Goal: Task Accomplishment & Management: Complete application form

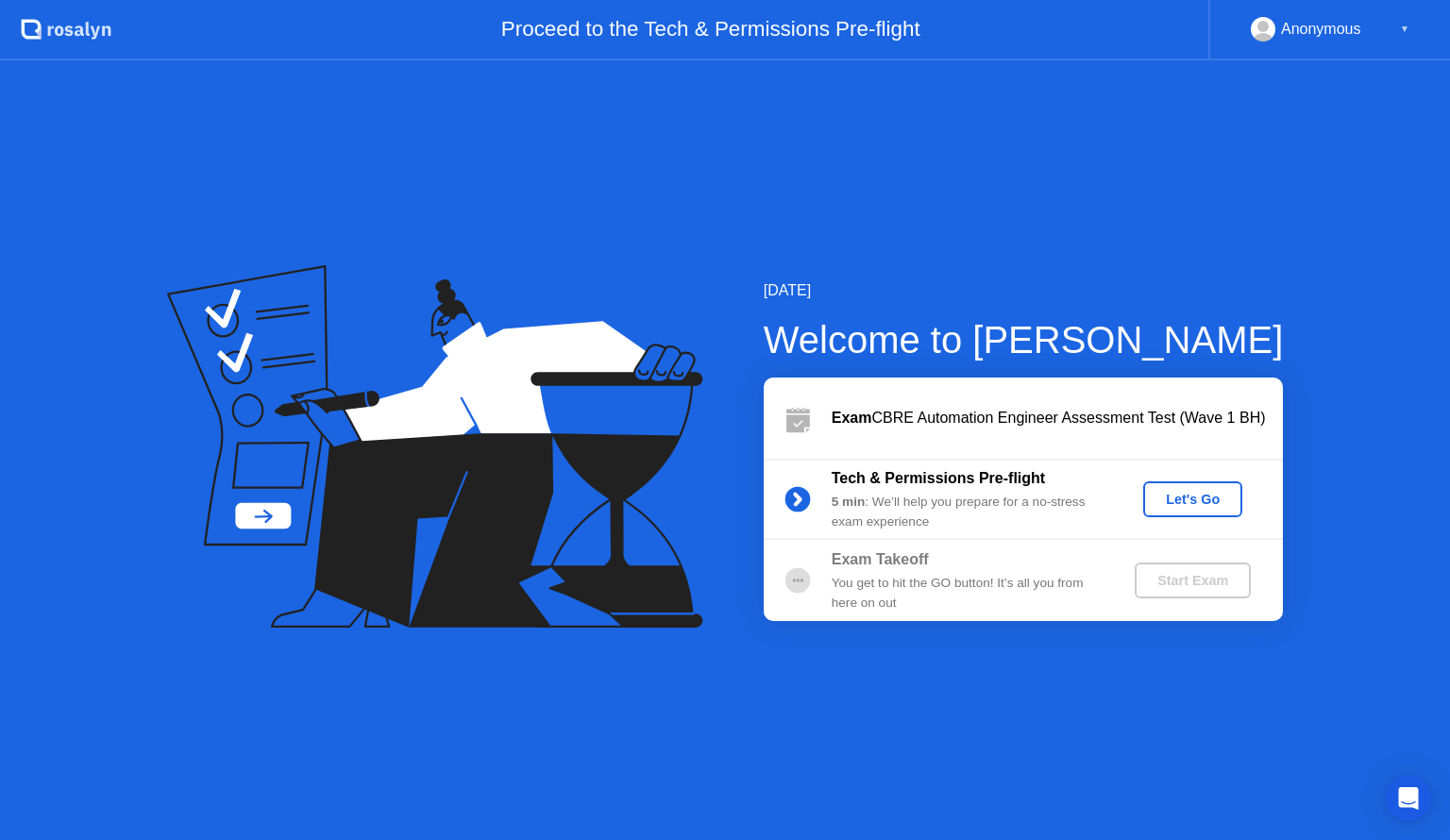
click at [1187, 498] on div "Let's Go" at bounding box center [1193, 499] width 84 height 15
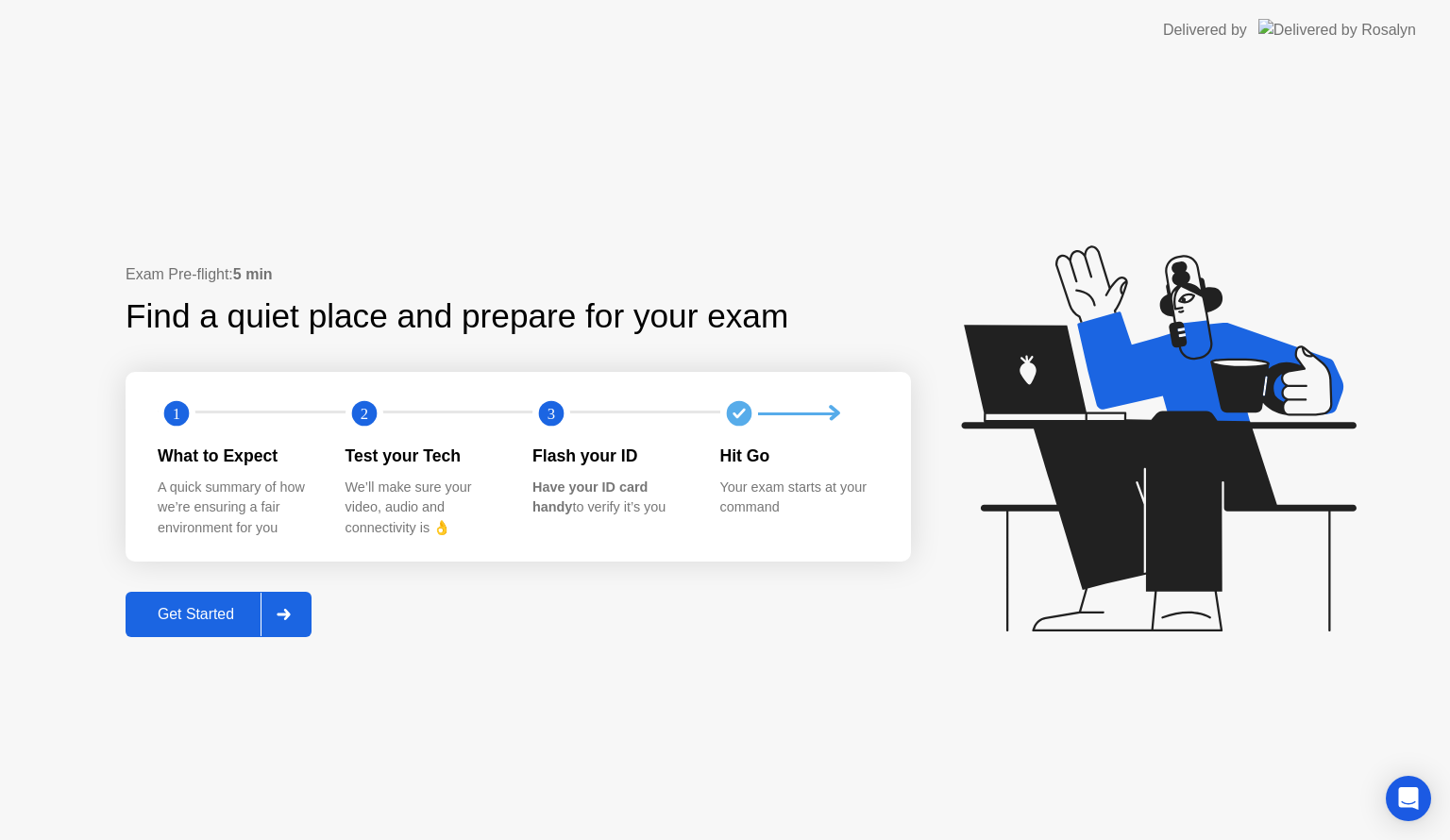
click at [205, 614] on div "Get Started" at bounding box center [196, 615] width 129 height 17
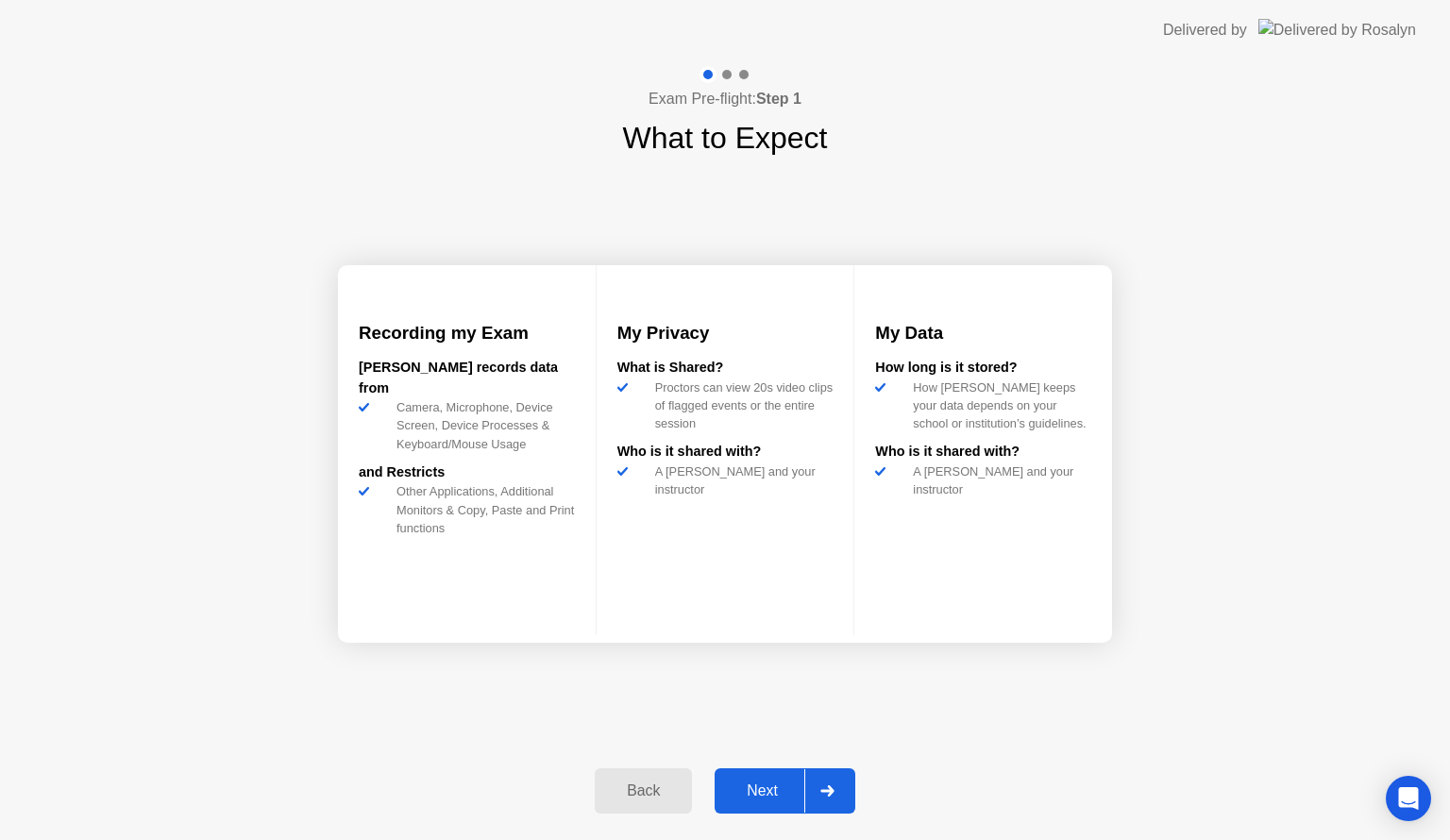
click at [794, 793] on div "Next" at bounding box center [762, 791] width 84 height 17
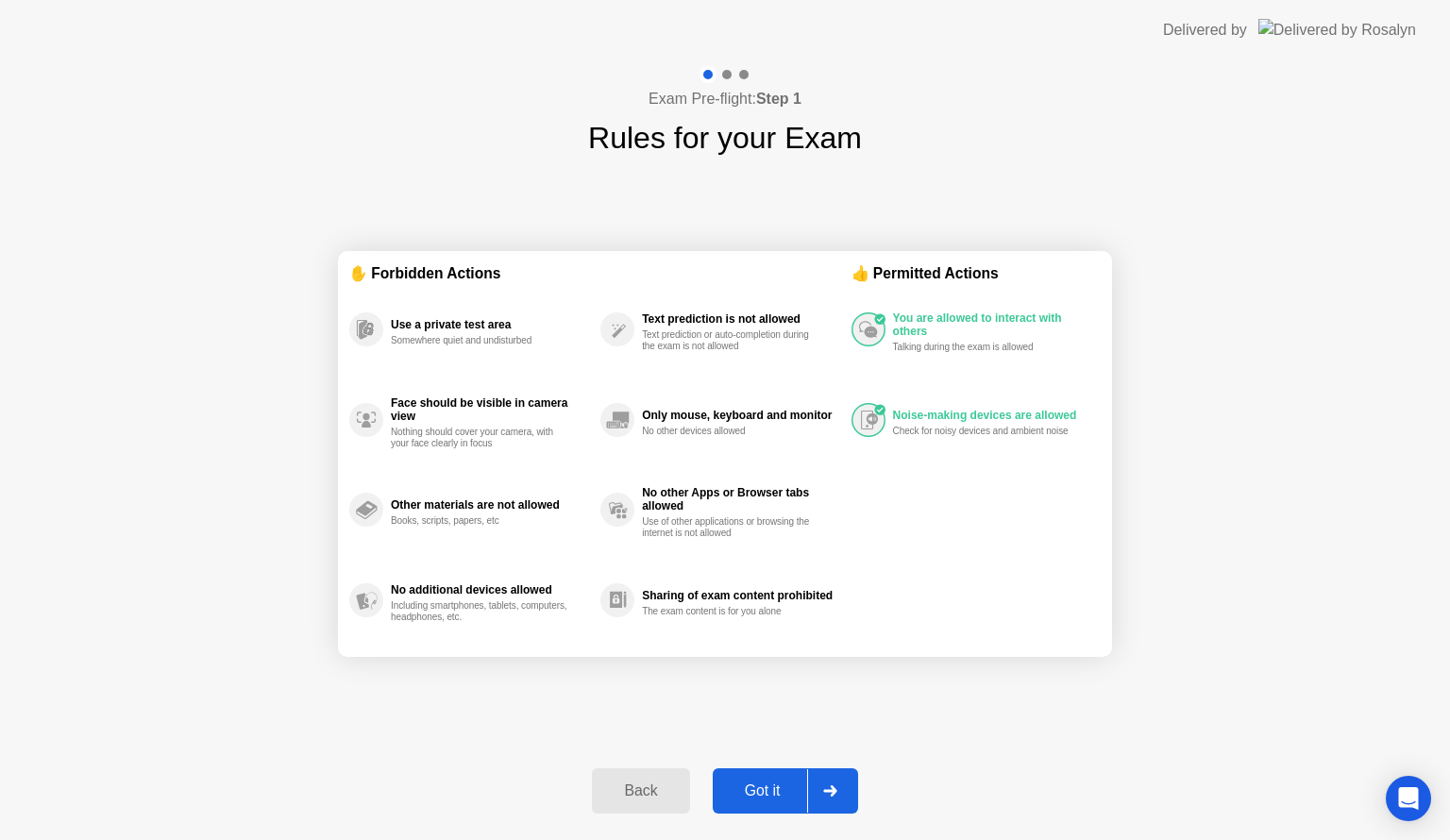
click at [776, 788] on div "Got it" at bounding box center [763, 791] width 89 height 17
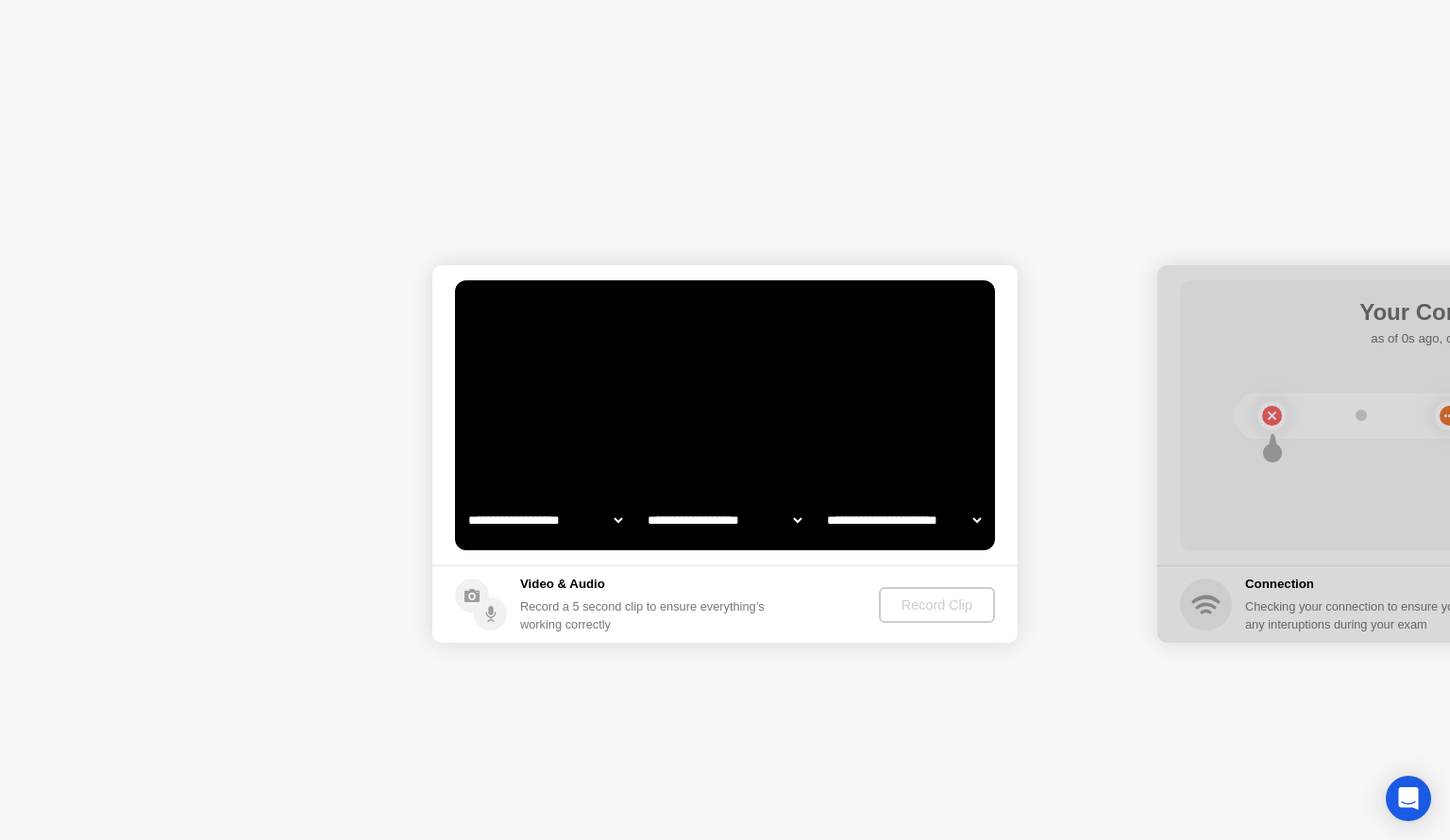
select select "**********"
select select "*******"
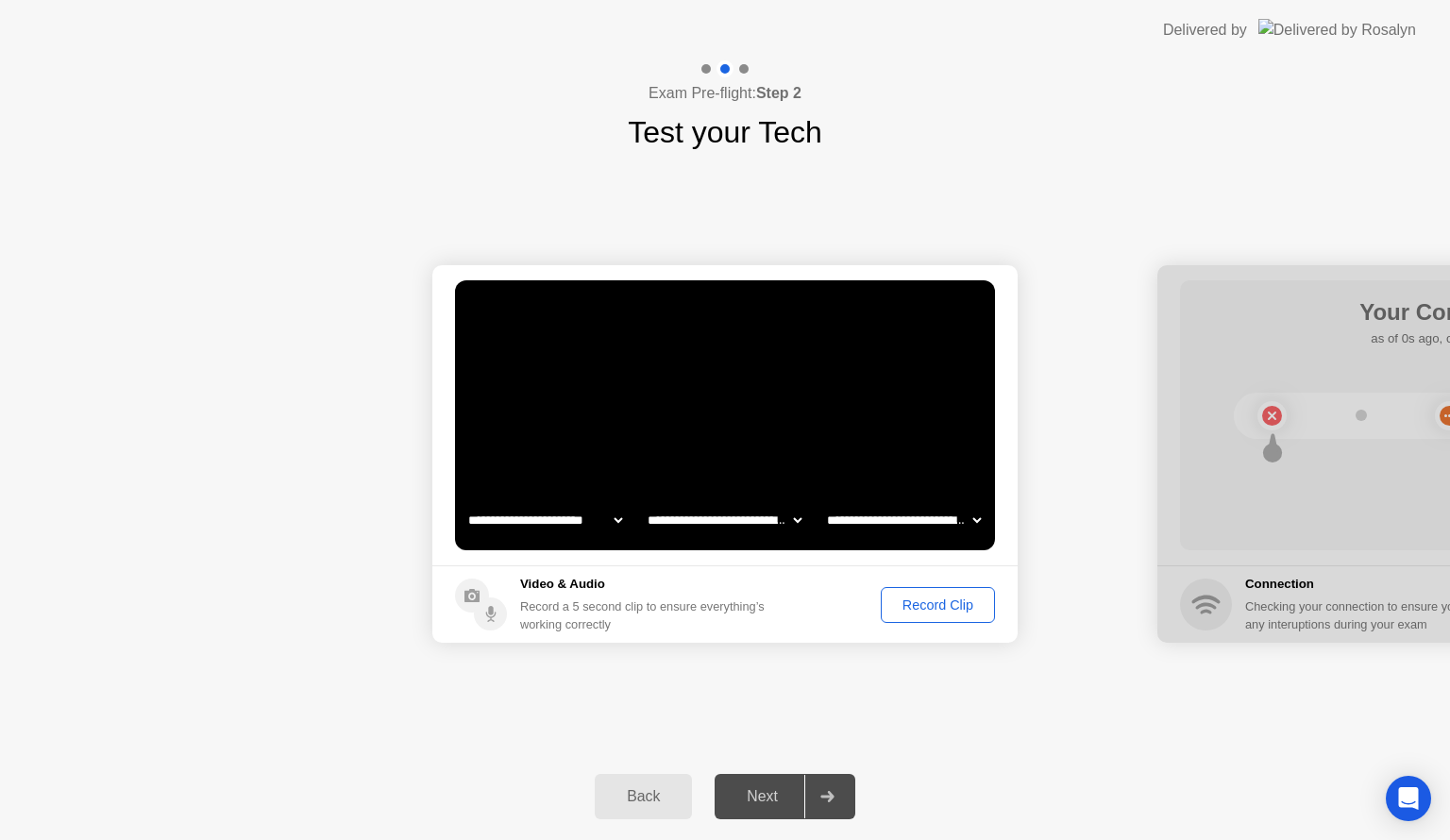
click at [929, 604] on div "Record Clip" at bounding box center [938, 605] width 101 height 15
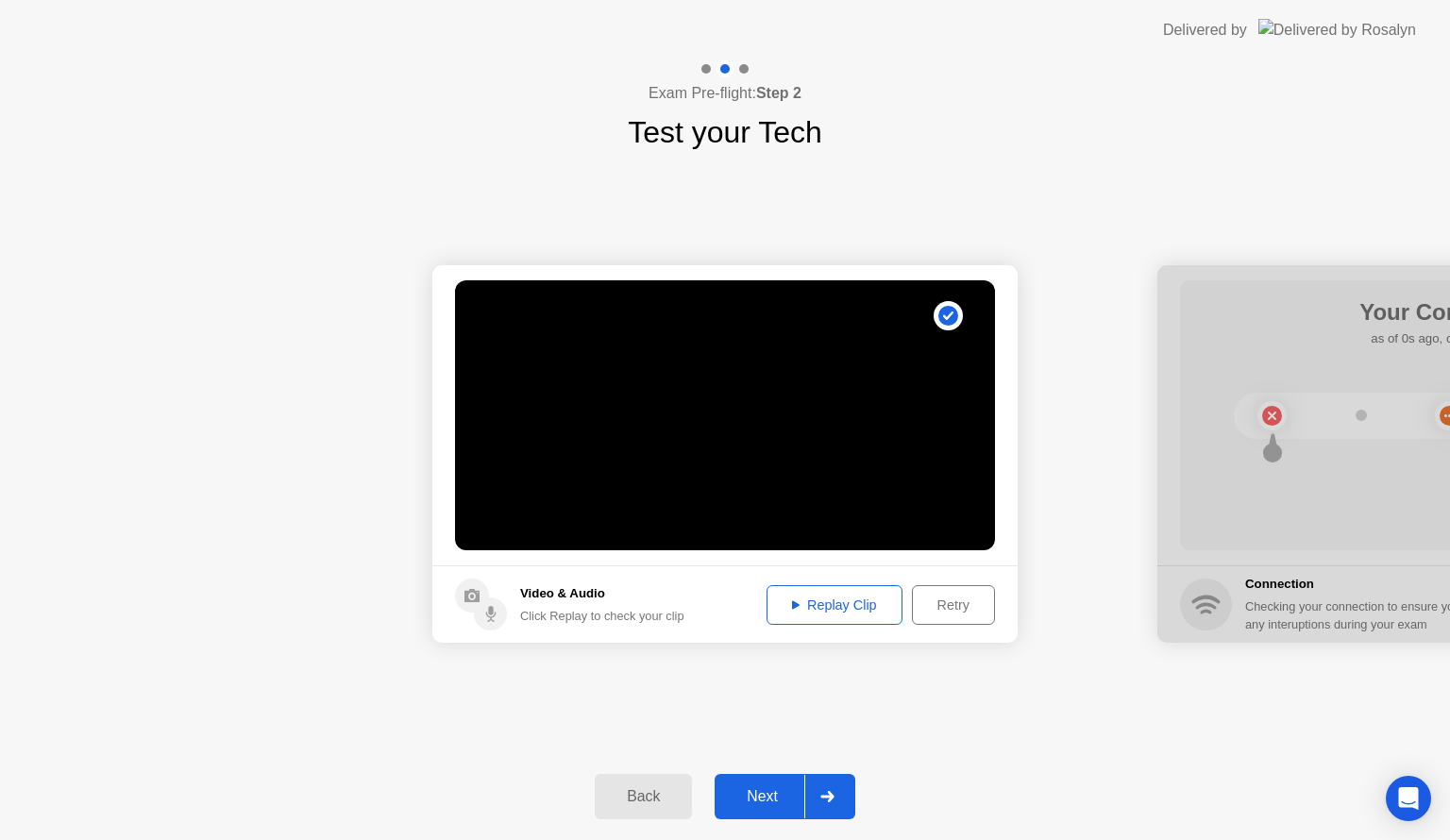
click at [822, 602] on div "Replay Clip" at bounding box center [835, 605] width 123 height 15
click at [782, 791] on div "Next" at bounding box center [762, 797] width 84 height 17
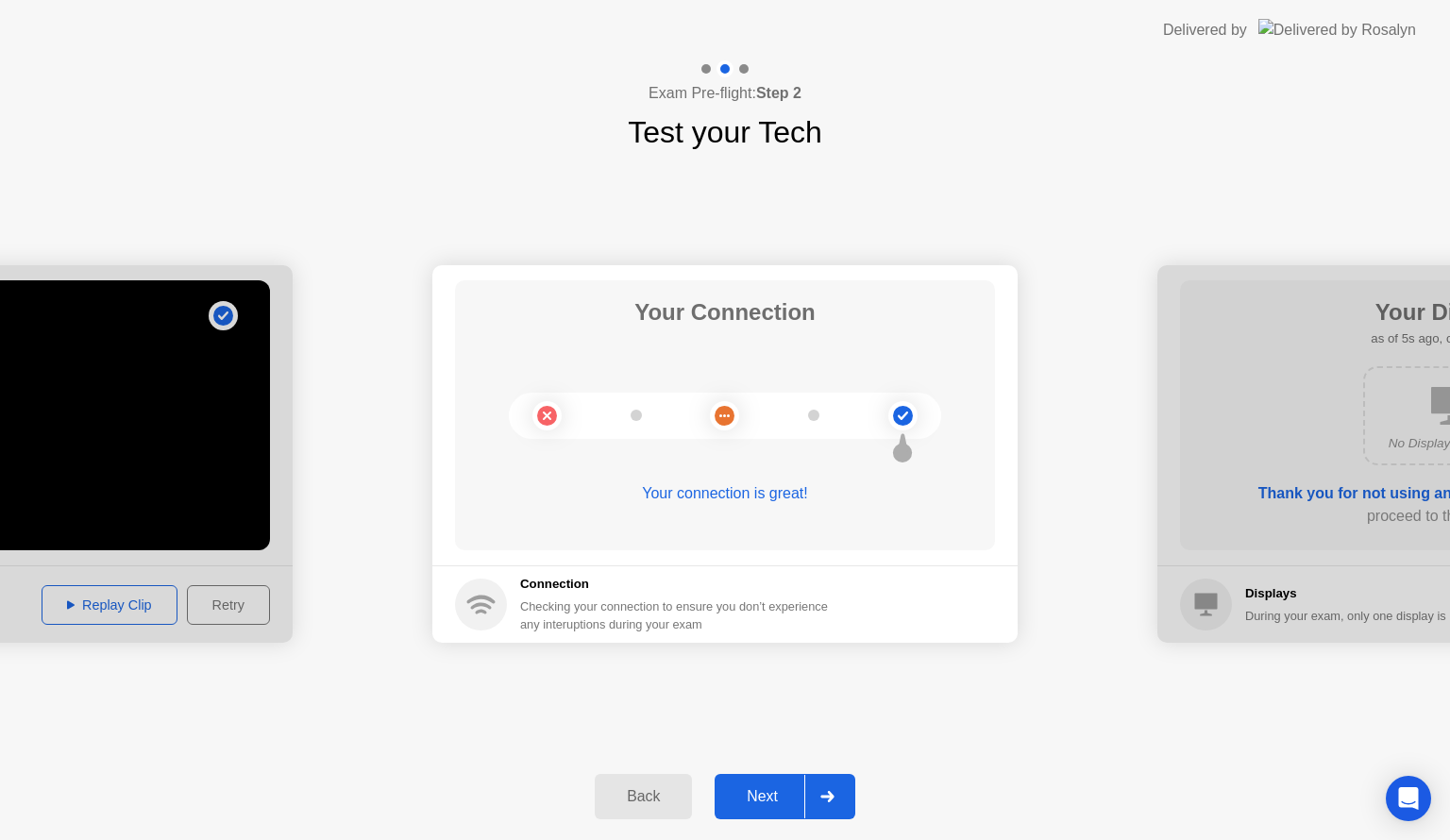
click at [782, 791] on div "Next" at bounding box center [762, 797] width 84 height 17
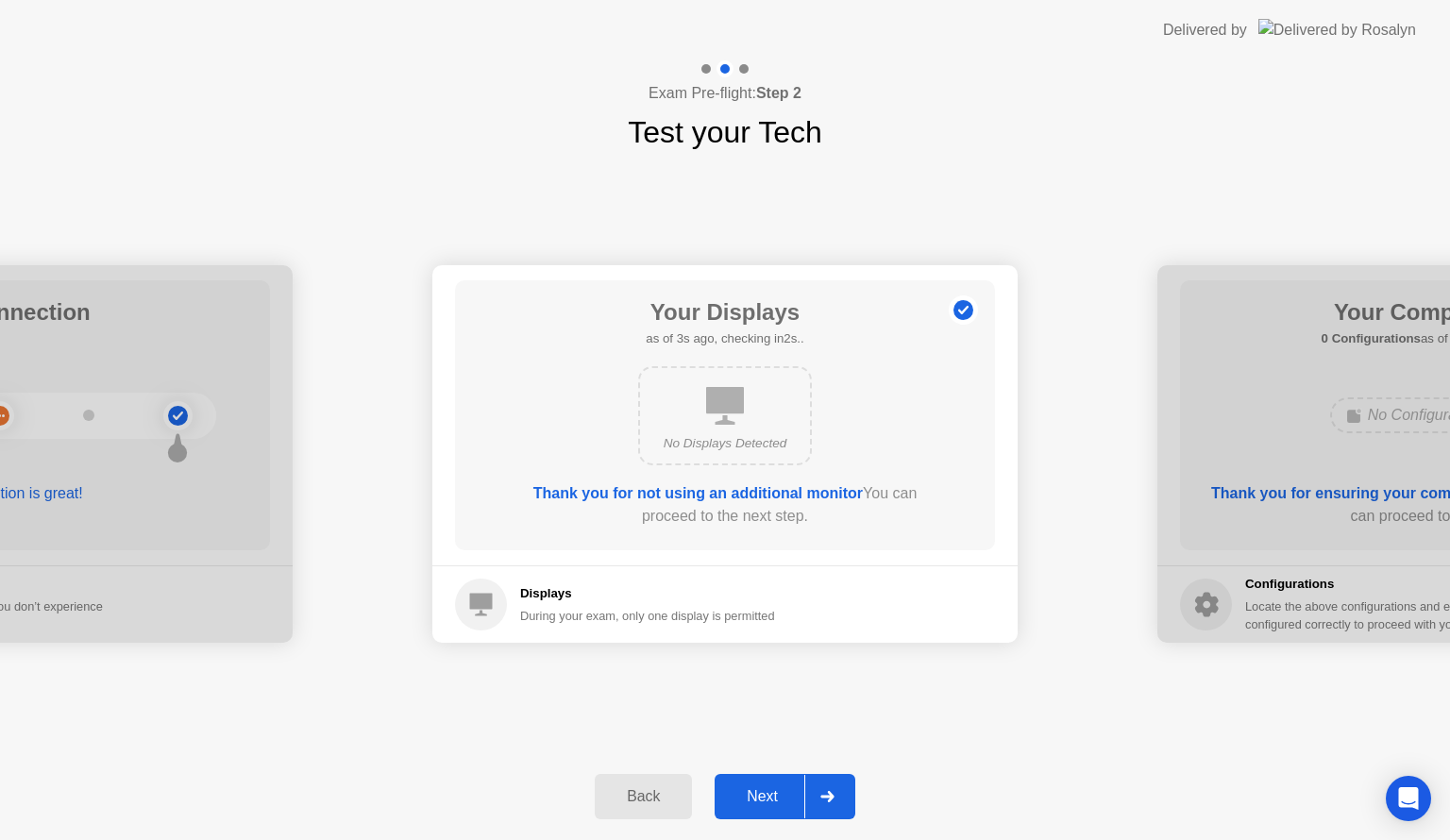
click at [782, 791] on div "Next" at bounding box center [762, 797] width 84 height 17
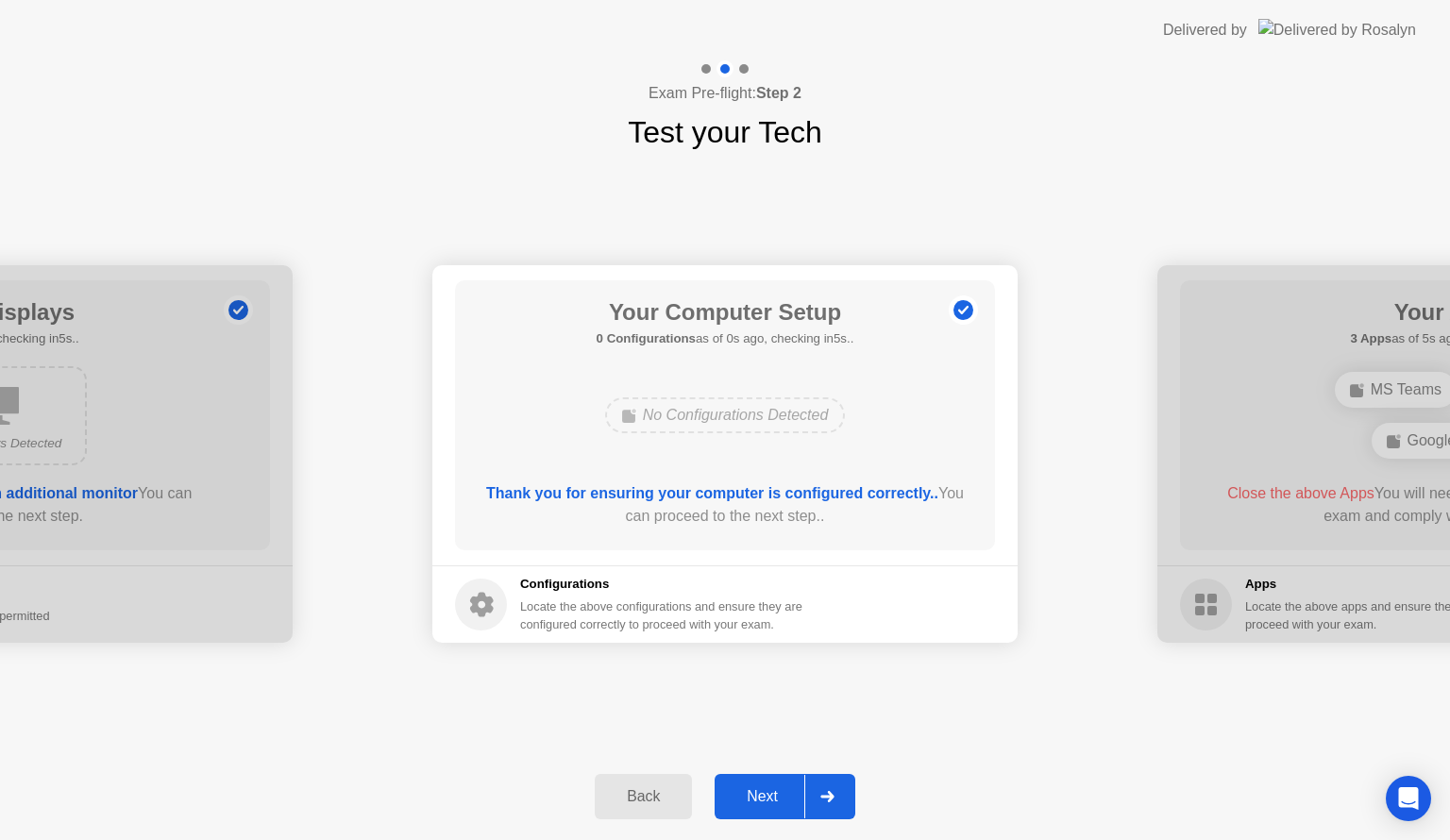
click at [782, 791] on div "Next" at bounding box center [762, 797] width 84 height 17
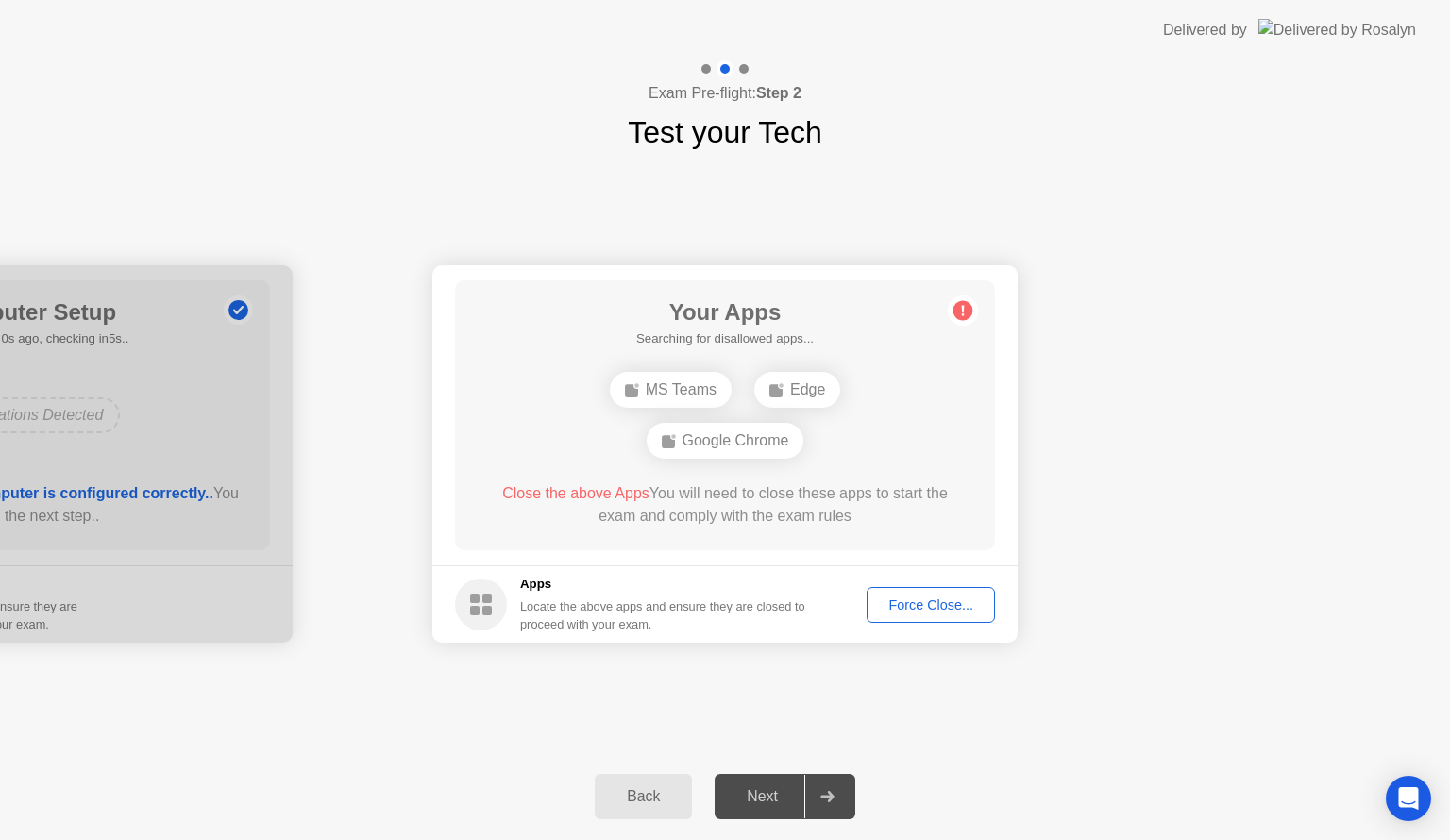
click at [909, 607] on div "Force Close..." at bounding box center [930, 605] width 115 height 15
click at [912, 618] on button "Force Close..." at bounding box center [930, 604] width 128 height 36
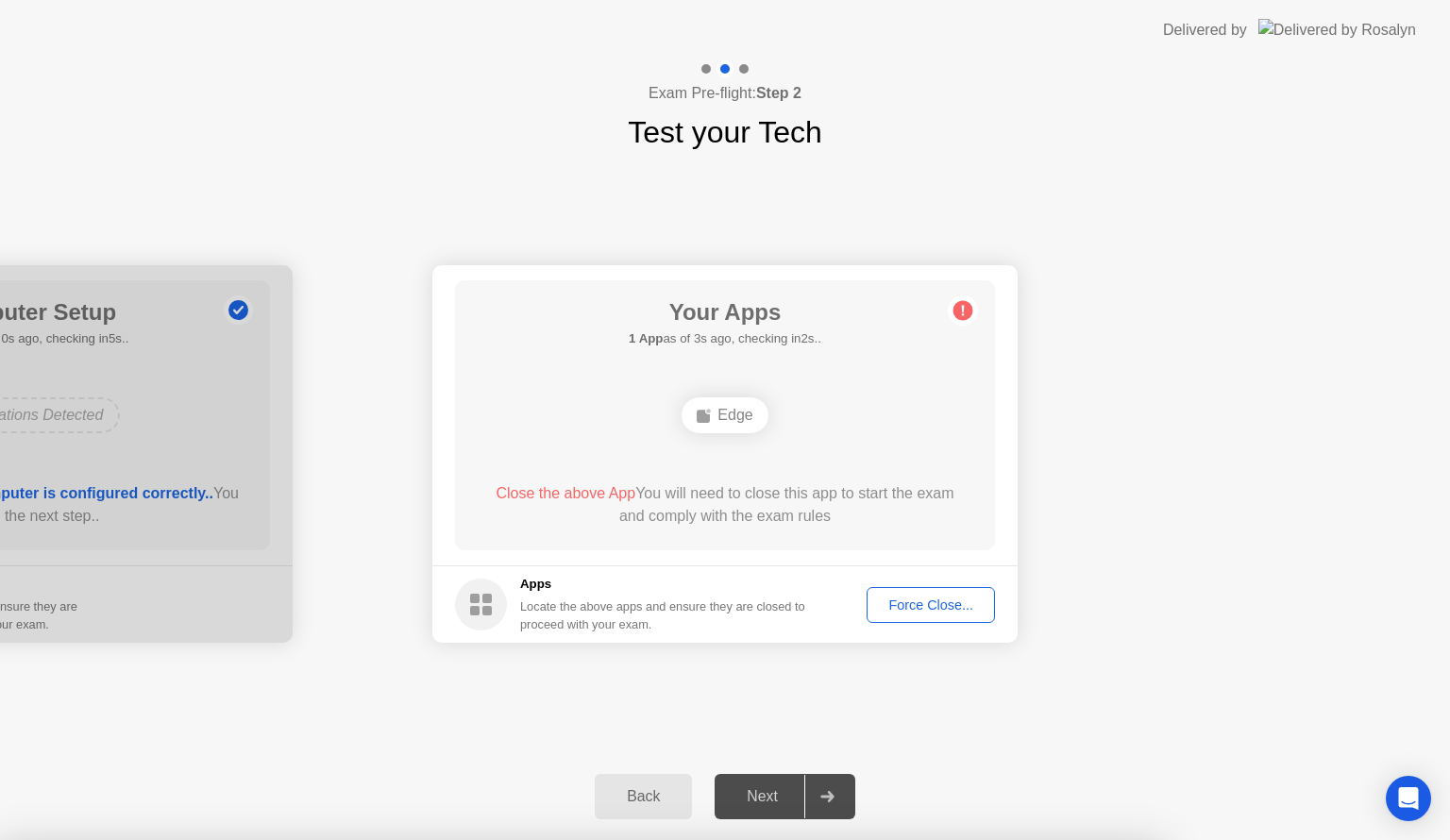
click at [909, 758] on div "Back Next" at bounding box center [725, 797] width 1450 height 87
click at [719, 407] on div "Edge" at bounding box center [725, 415] width 86 height 36
click at [956, 598] on div "Force Close..." at bounding box center [930, 605] width 115 height 15
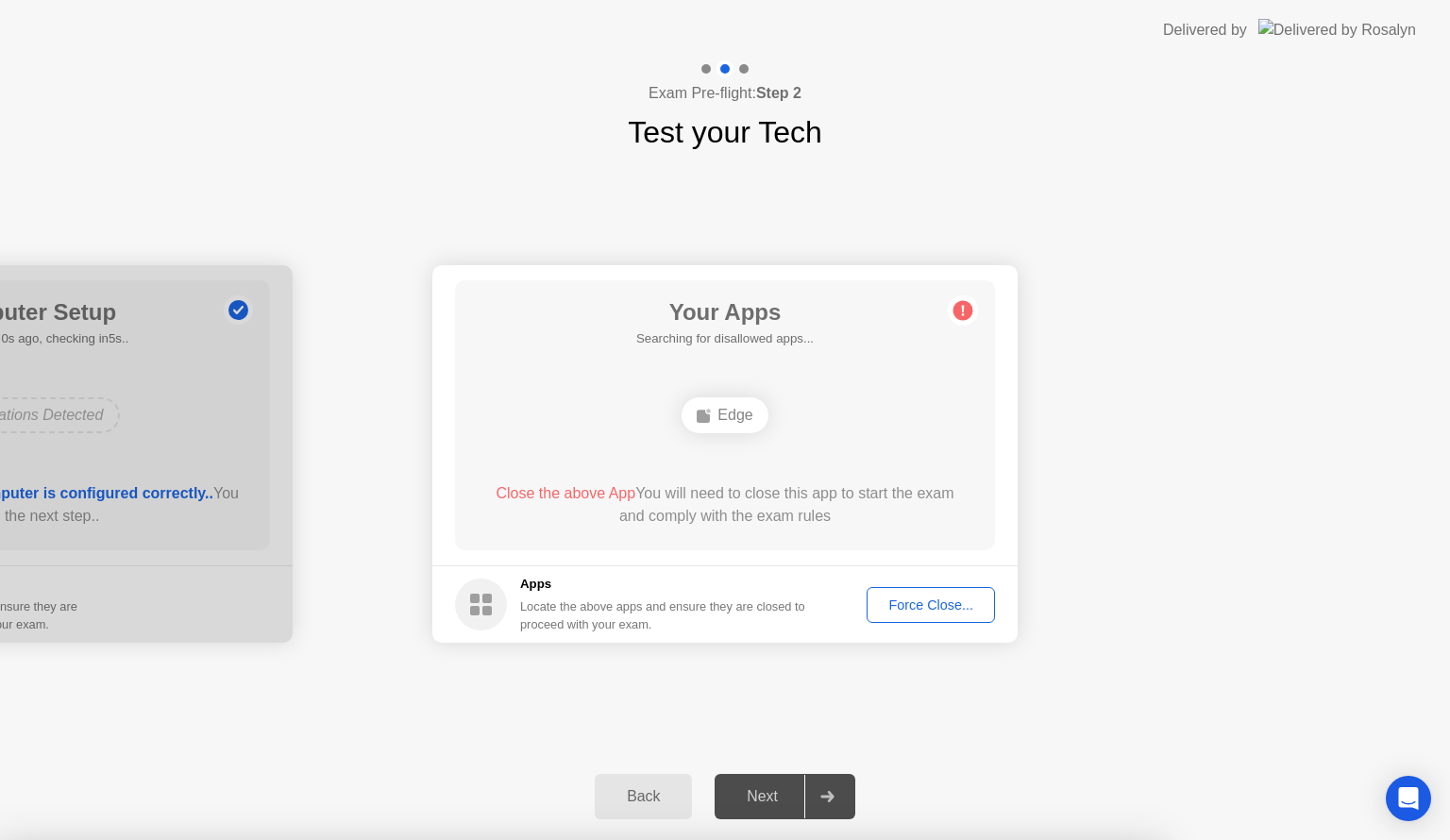
click at [1343, 839] on div at bounding box center [725, 840] width 1450 height 0
click at [1024, 839] on div at bounding box center [725, 840] width 1450 height 0
click at [768, 839] on div at bounding box center [725, 840] width 1450 height 0
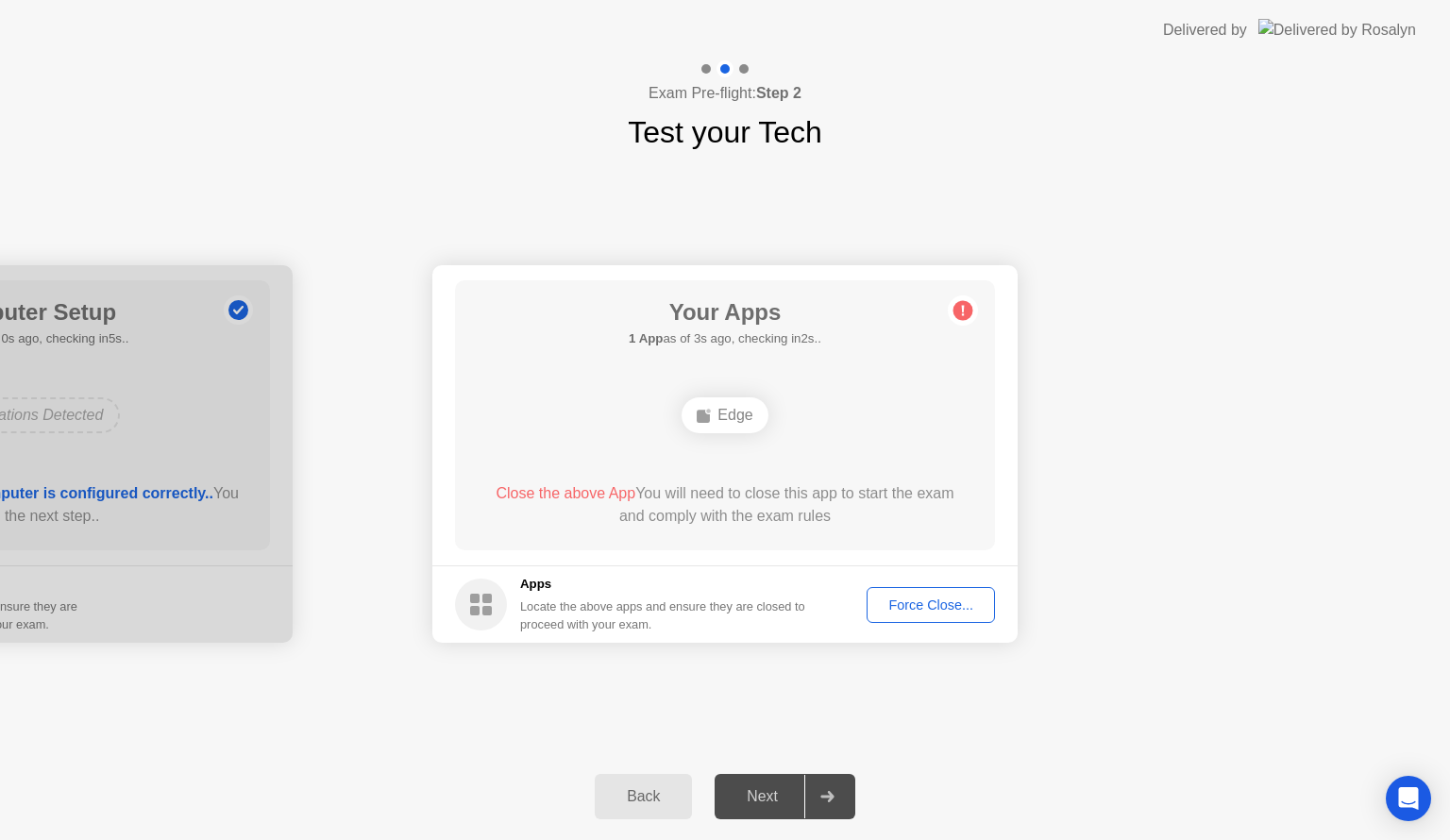
click at [491, 602] on rect at bounding box center [487, 599] width 10 height 10
click at [919, 601] on div "Force Close..." at bounding box center [930, 605] width 115 height 15
click at [649, 803] on div "Back" at bounding box center [643, 797] width 86 height 17
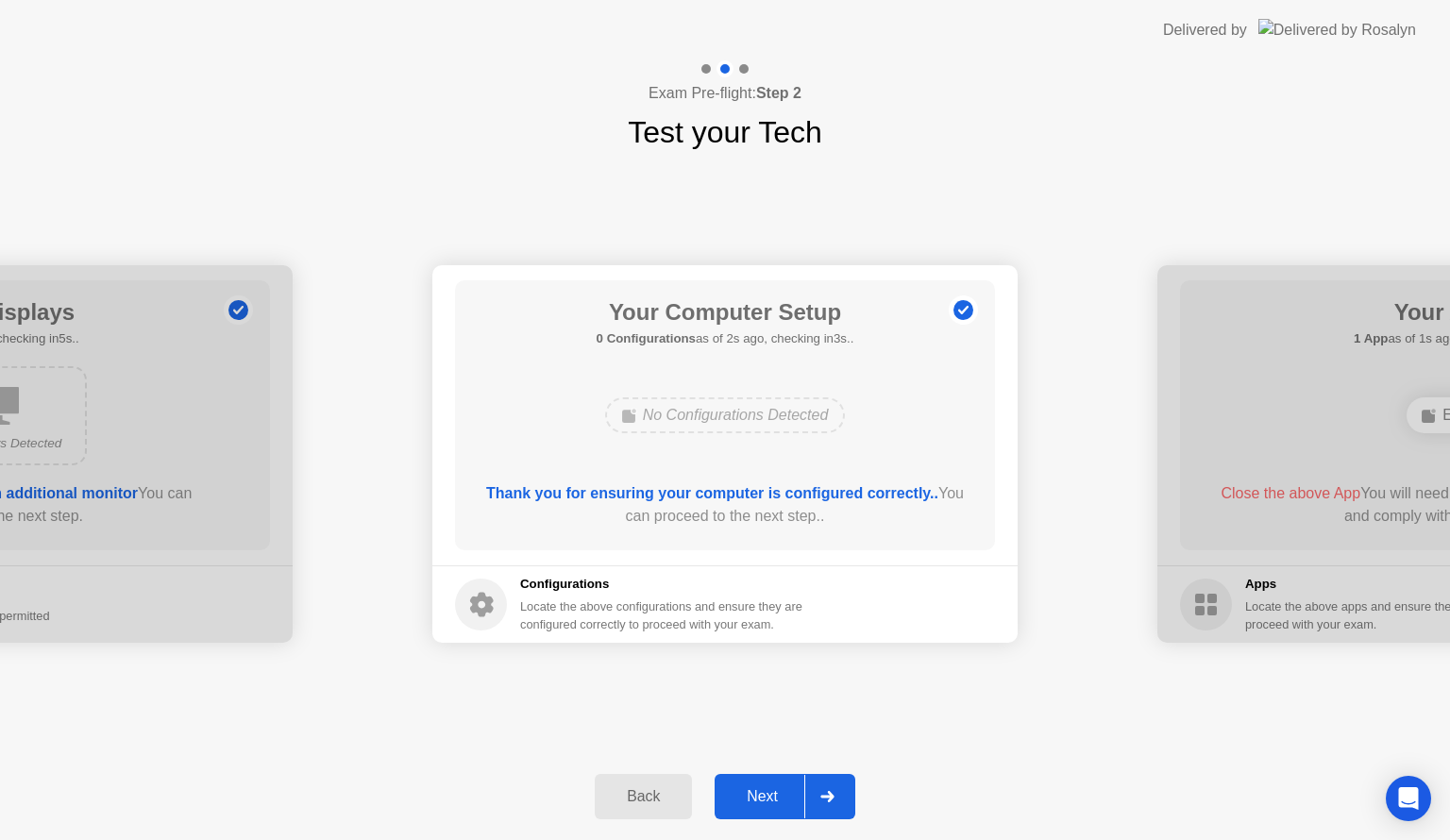
click at [756, 798] on div "Next" at bounding box center [762, 797] width 84 height 17
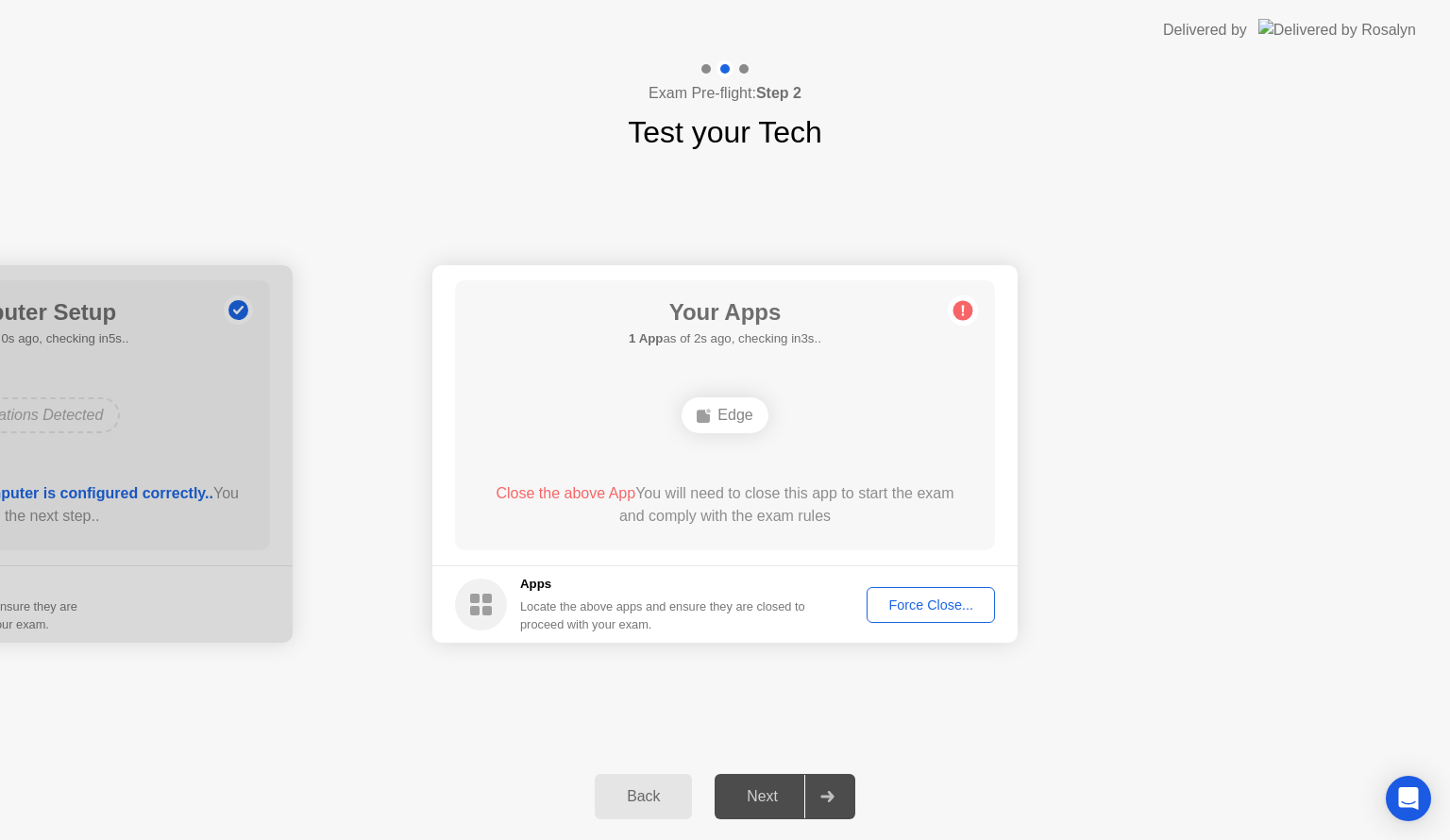
click at [764, 798] on div "Next" at bounding box center [762, 797] width 84 height 17
click at [838, 793] on div at bounding box center [827, 796] width 45 height 43
click at [923, 611] on div "Force Close..." at bounding box center [930, 605] width 115 height 15
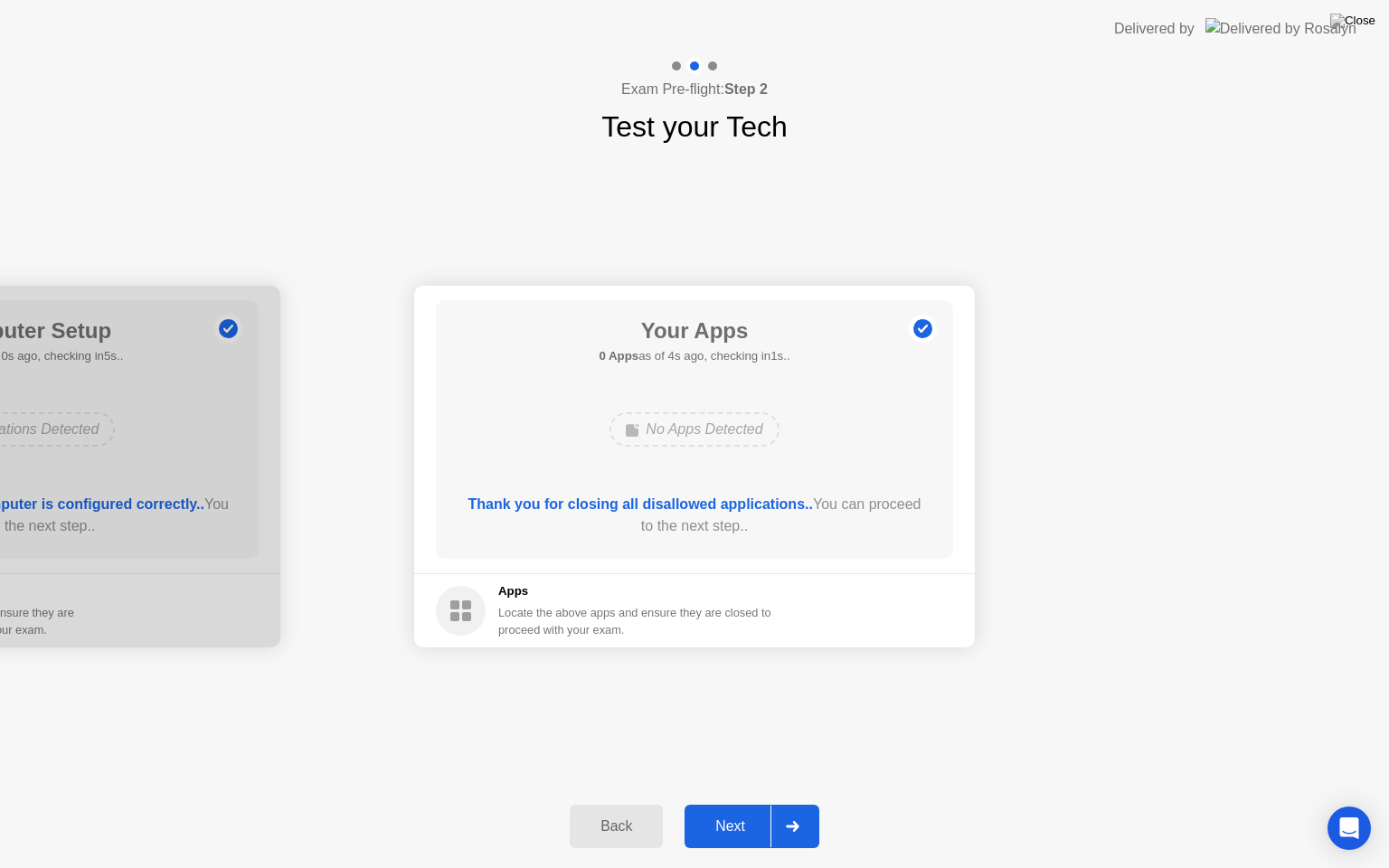
click at [735, 804] on div "Next" at bounding box center [730, 827] width 81 height 17
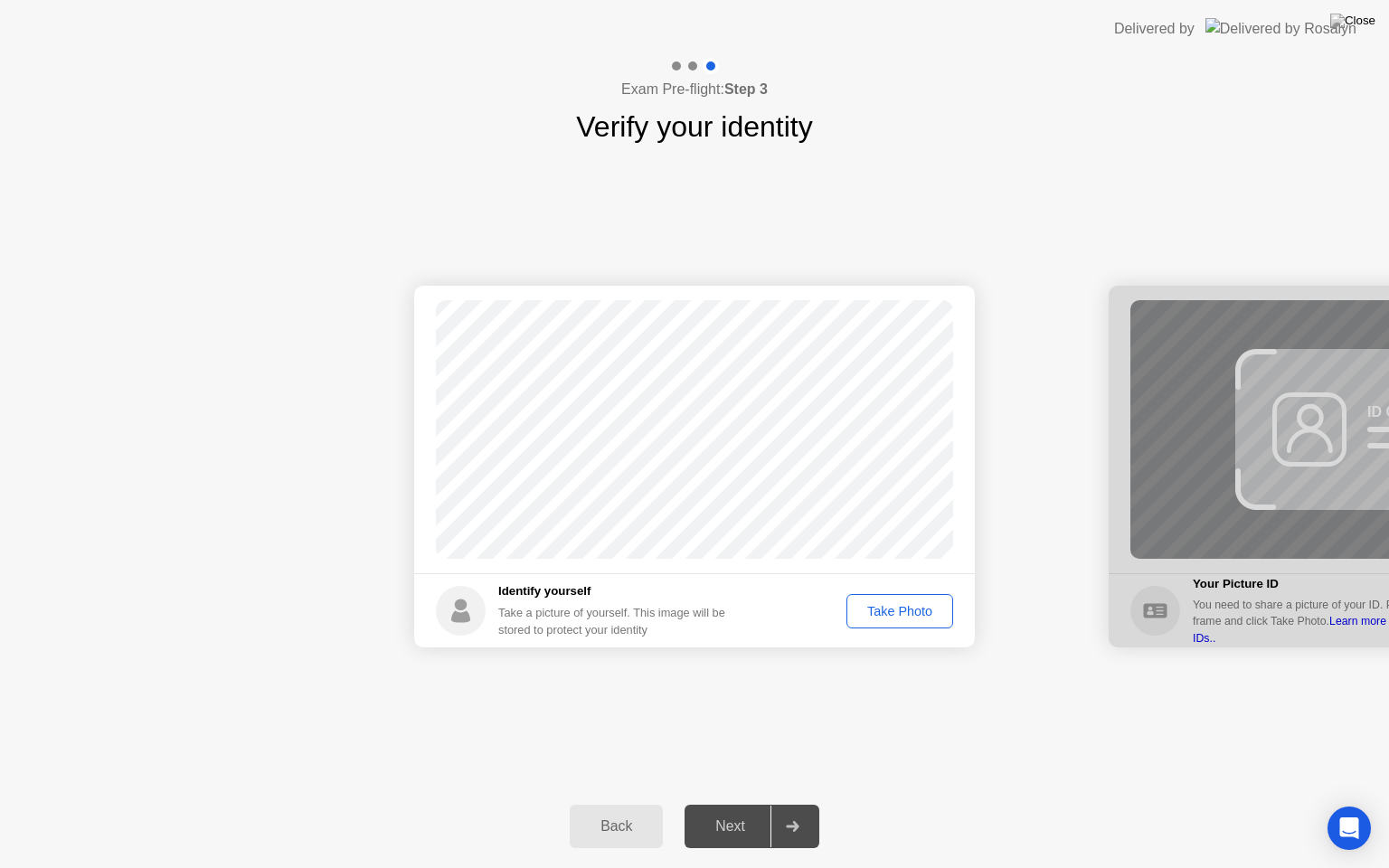
click at [890, 618] on div "Take Photo" at bounding box center [900, 612] width 94 height 15
click at [737, 804] on div "Next" at bounding box center [730, 827] width 81 height 17
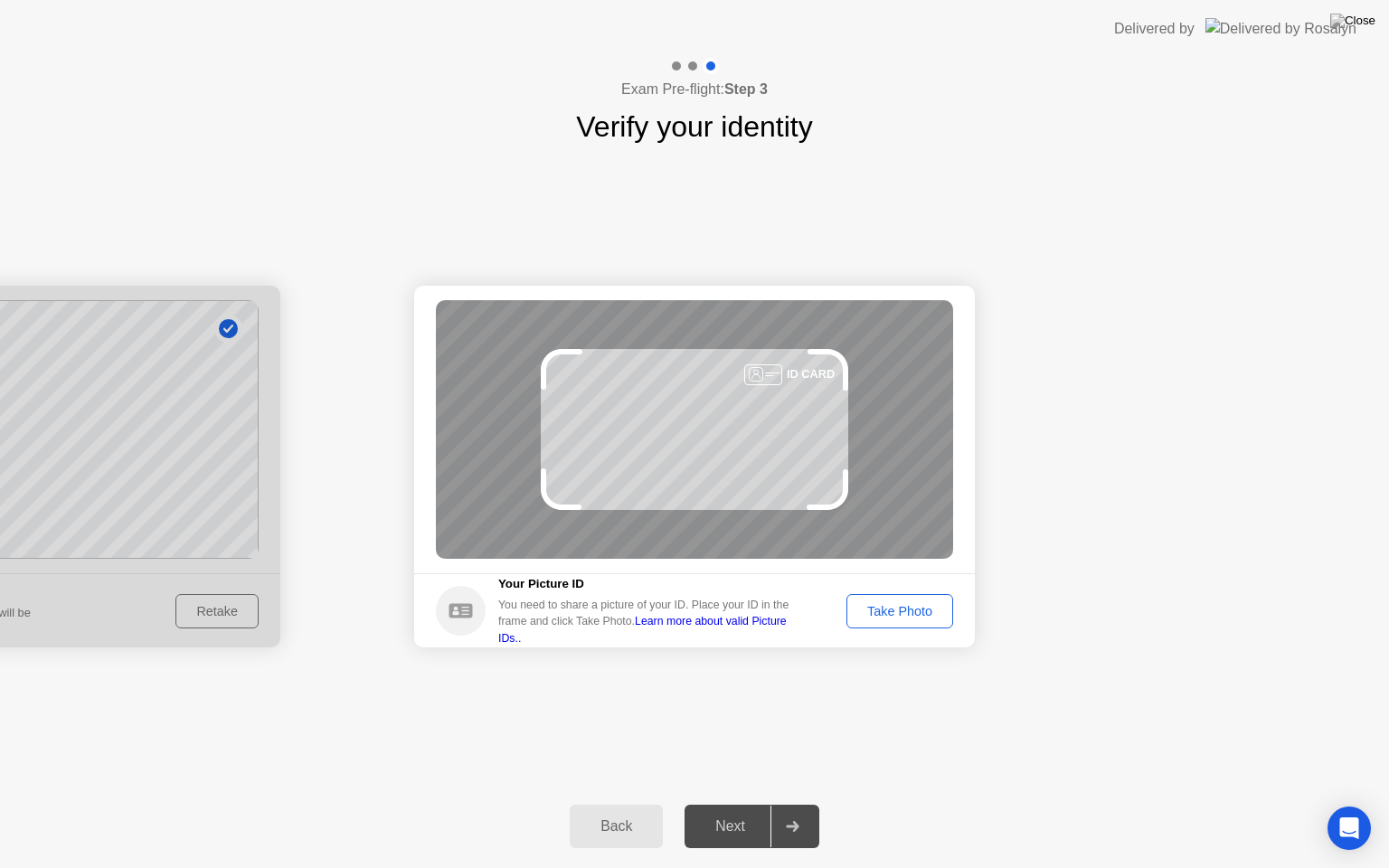
click at [889, 610] on div "Take Photo" at bounding box center [900, 612] width 94 height 15
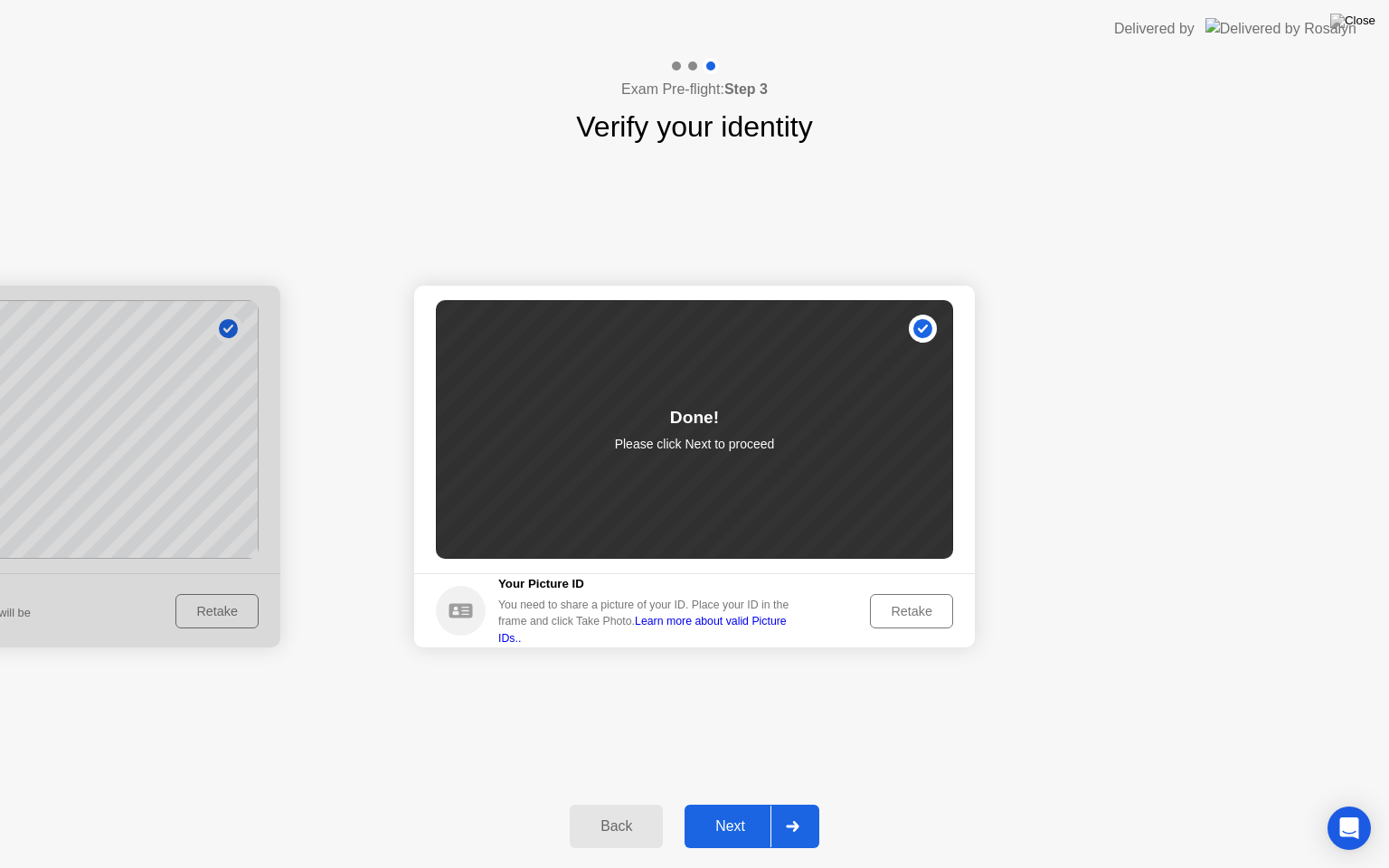
click at [750, 804] on div "Next" at bounding box center [730, 827] width 81 height 17
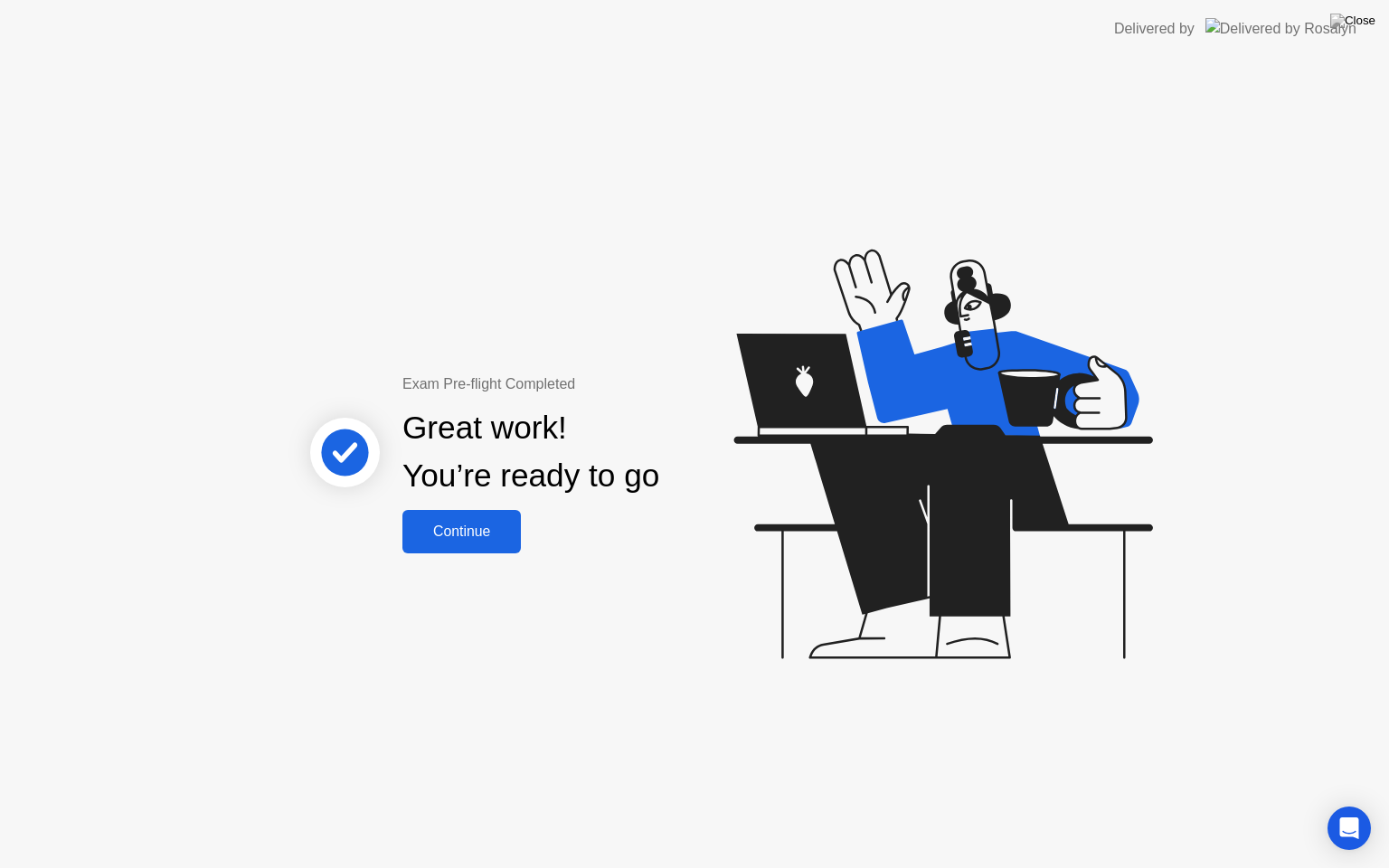
click at [453, 536] on div "Continue" at bounding box center [462, 532] width 107 height 17
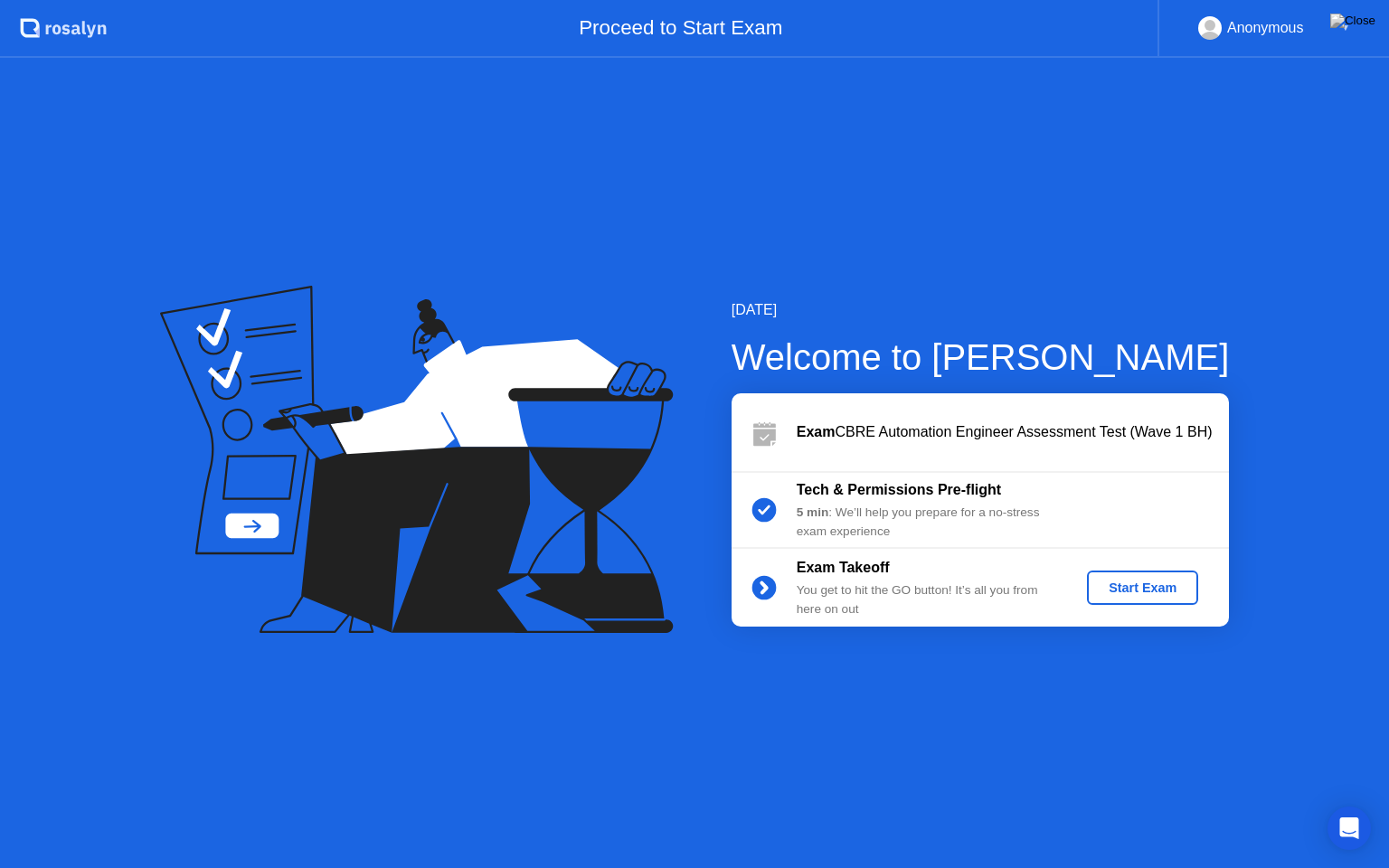
click at [1138, 587] on div "Start Exam" at bounding box center [1143, 589] width 97 height 15
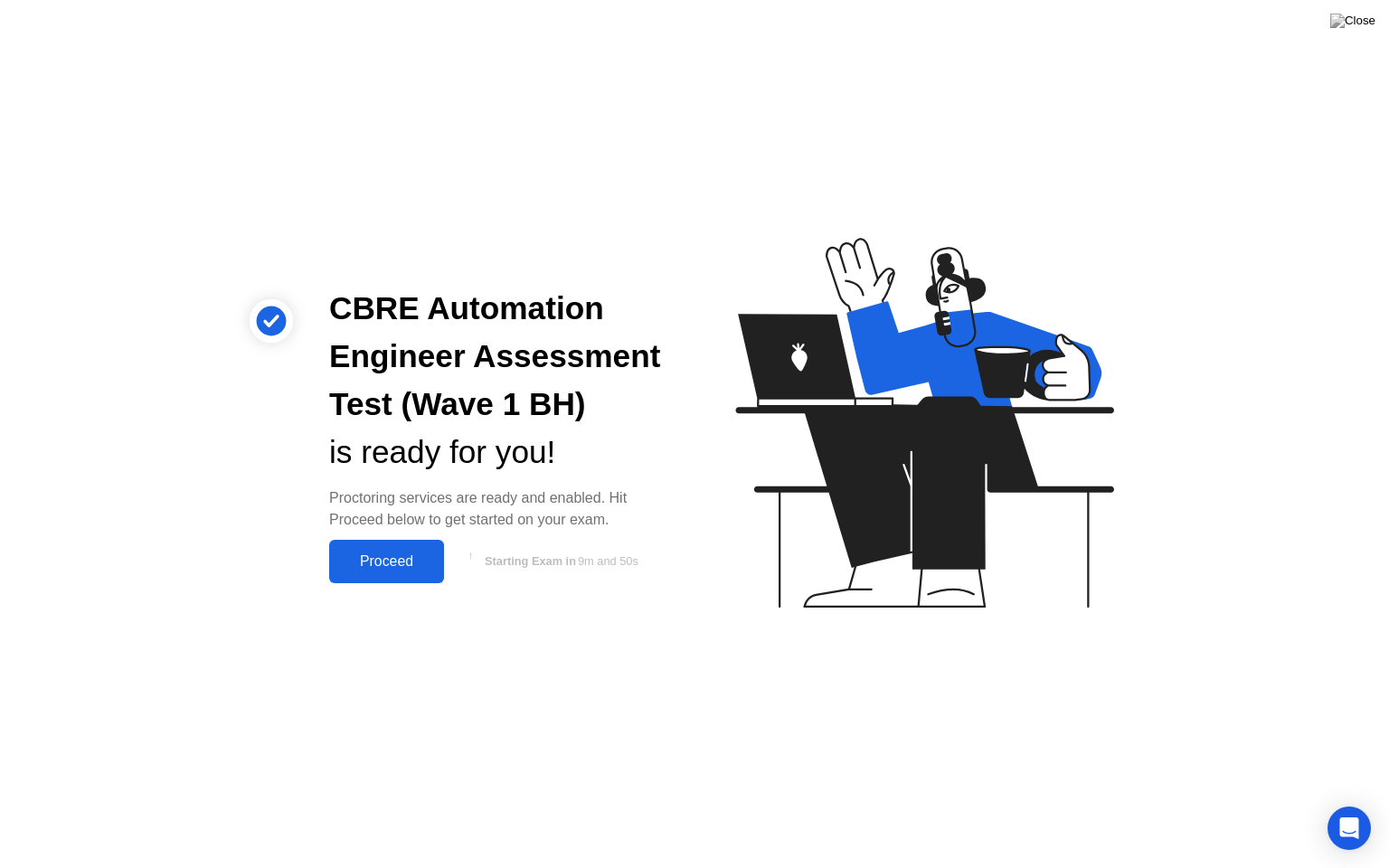
click at [380, 557] on div "Proceed" at bounding box center [387, 562] width 104 height 17
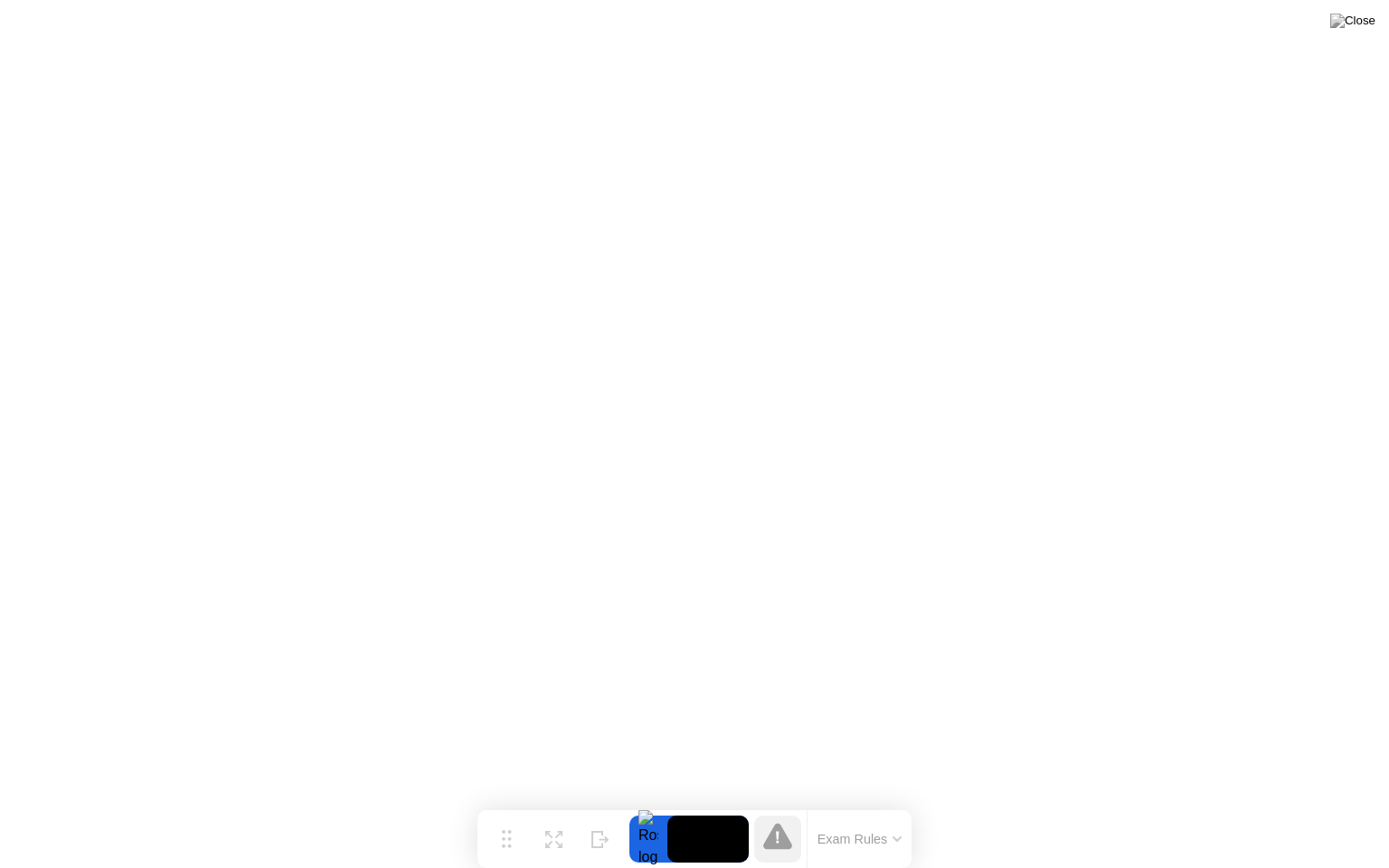
click at [875, 804] on button "Exam Rules" at bounding box center [861, 839] width 96 height 17
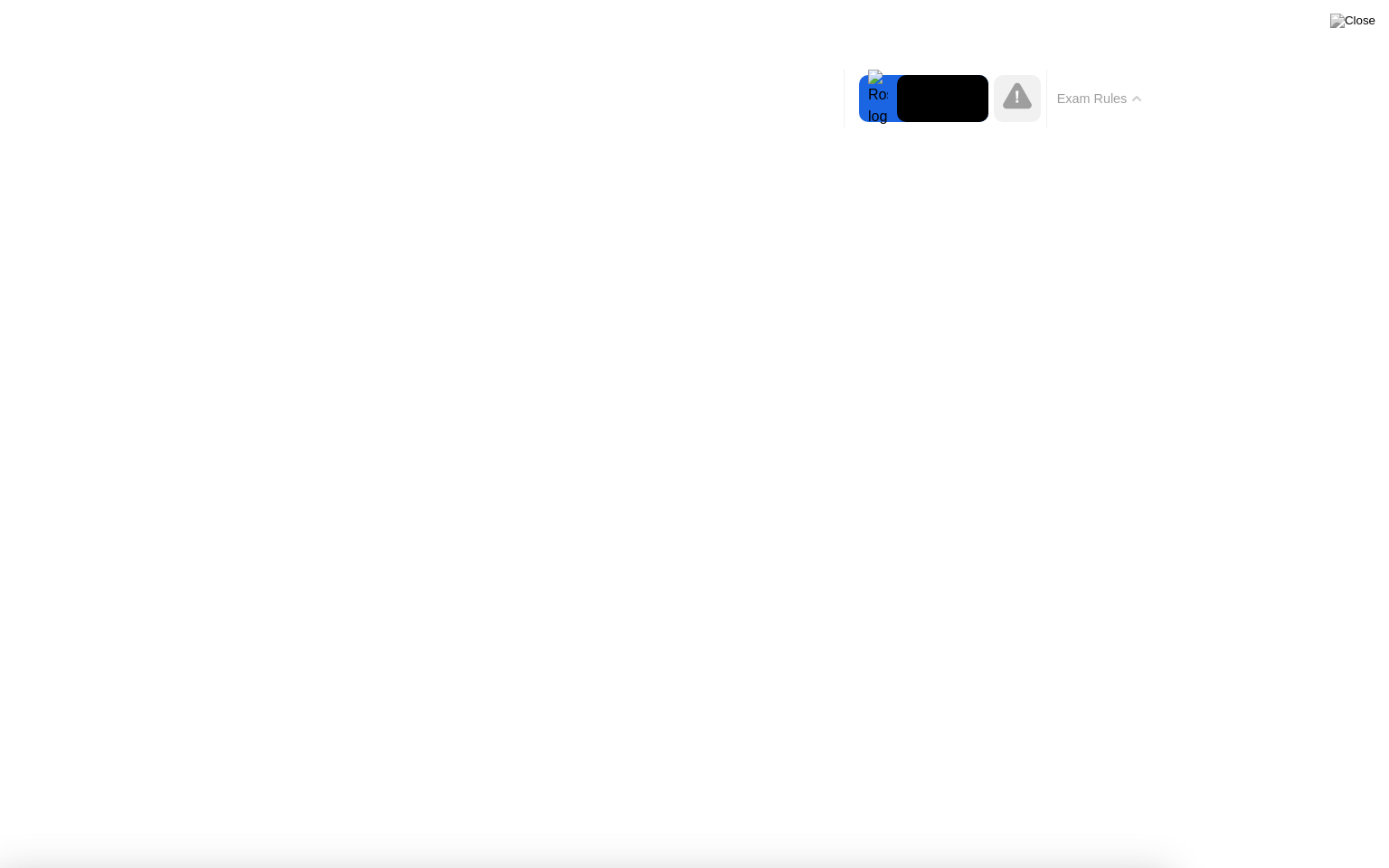
click at [1127, 106] on button "Exam Rules" at bounding box center [1100, 99] width 96 height 17
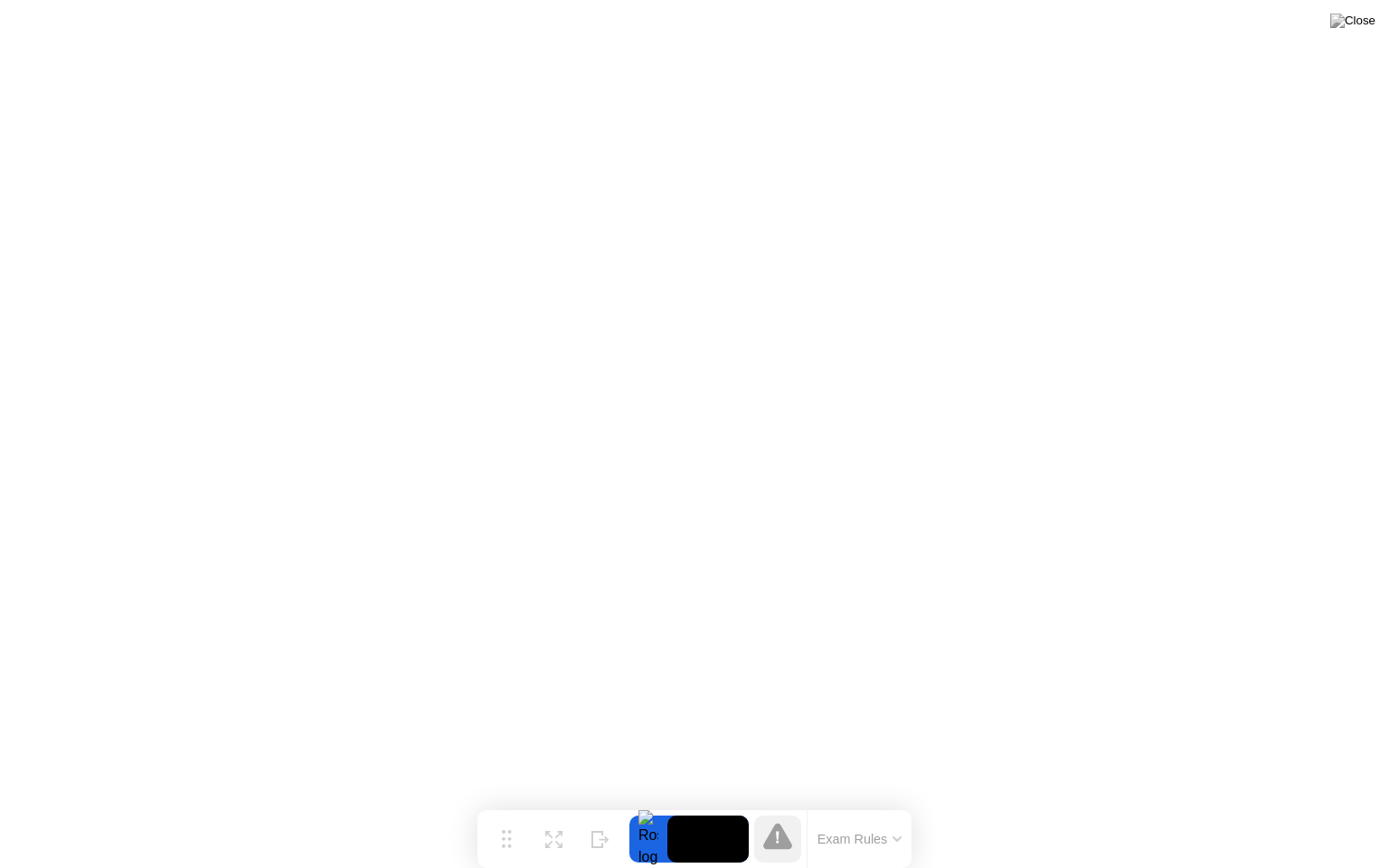
click at [727, 804] on video at bounding box center [708, 839] width 81 height 47
click at [853, 804] on button "Exam Rules" at bounding box center [861, 839] width 96 height 17
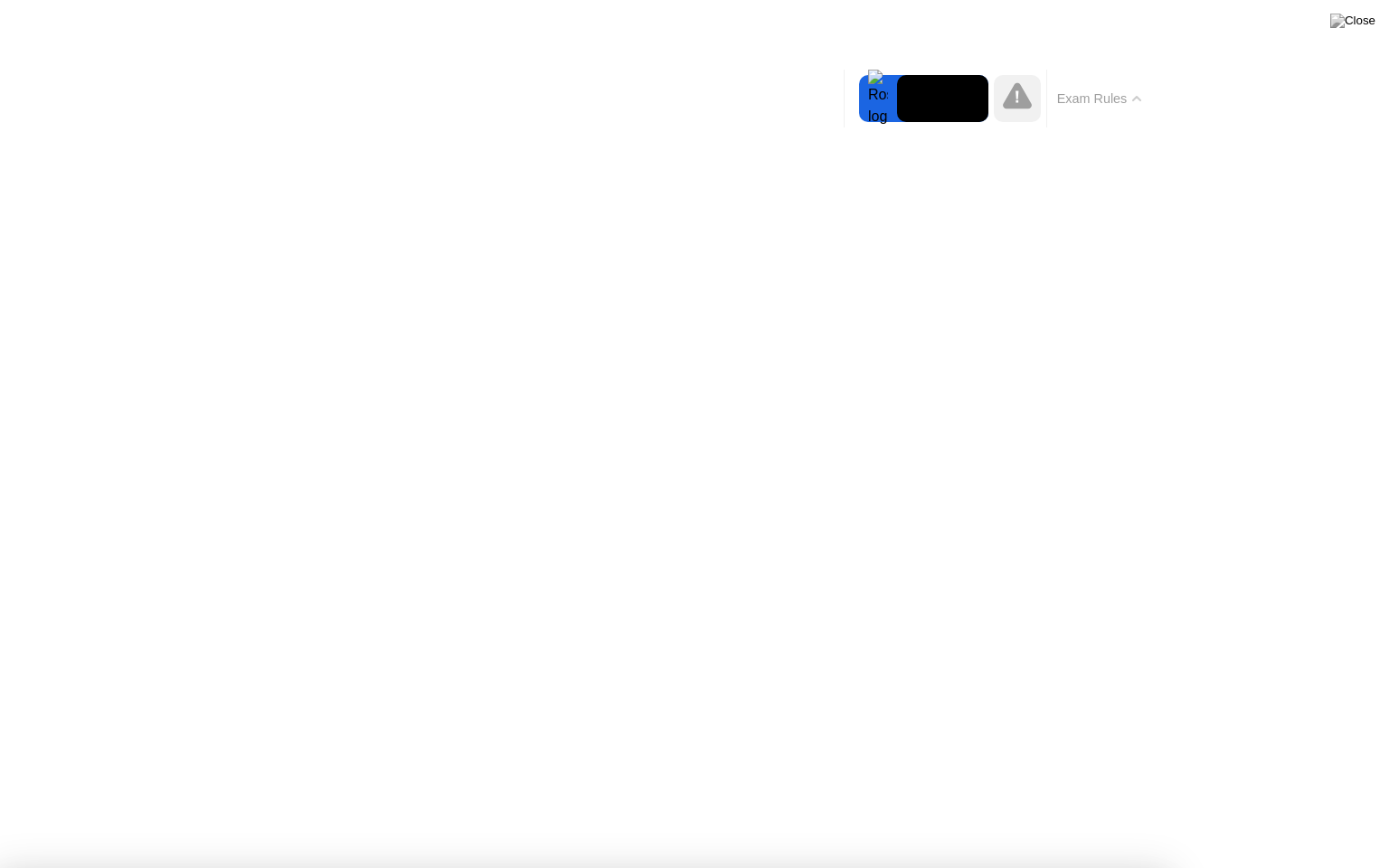
click at [908, 105] on video at bounding box center [943, 98] width 92 height 47
click at [1003, 103] on icon at bounding box center [1017, 95] width 29 height 29
drag, startPoint x: 1211, startPoint y: 170, endPoint x: 1199, endPoint y: 175, distance: 13.0
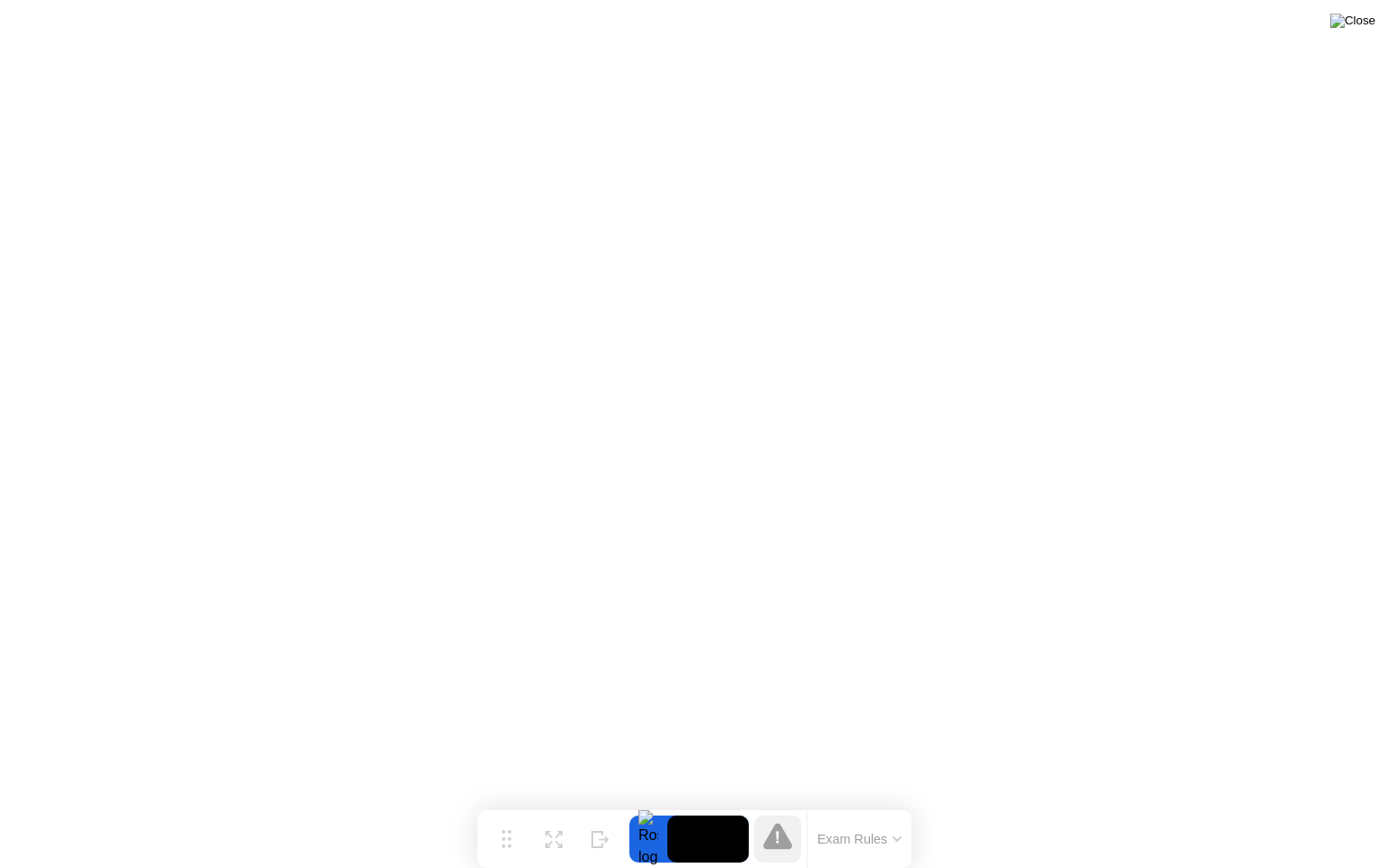
click at [1369, 19] on img at bounding box center [1353, 21] width 45 height 15
click at [695, 804] on video at bounding box center [708, 839] width 81 height 47
click at [512, 804] on button "Move" at bounding box center [506, 839] width 47 height 47
click at [510, 804] on button "Move" at bounding box center [504, 837] width 47 height 47
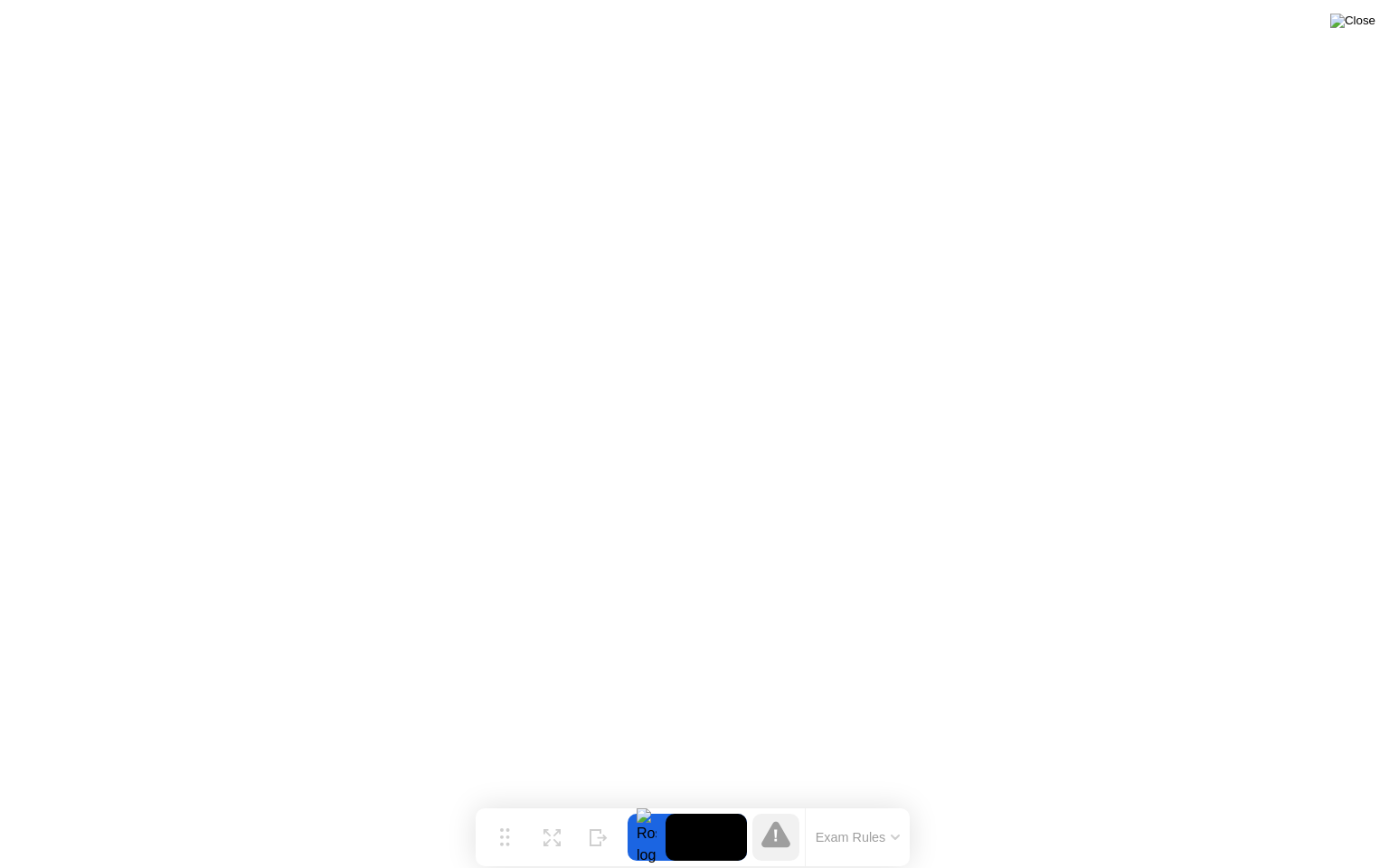
click at [1358, 20] on img at bounding box center [1353, 21] width 45 height 15
